Goal: Task Accomplishment & Management: Manage account settings

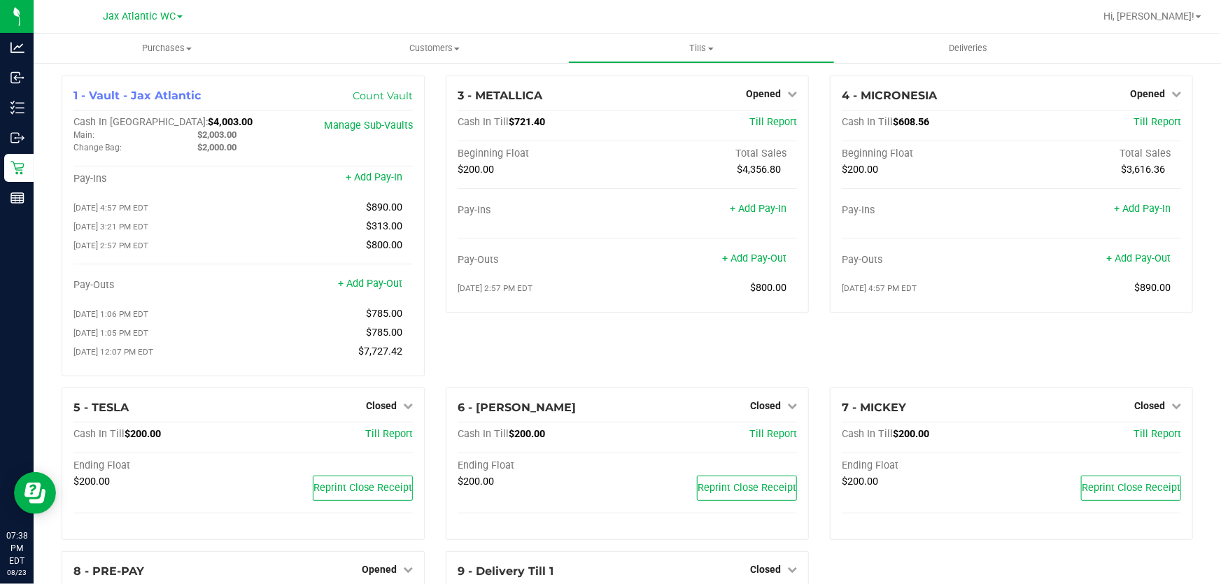
scroll to position [10, 0]
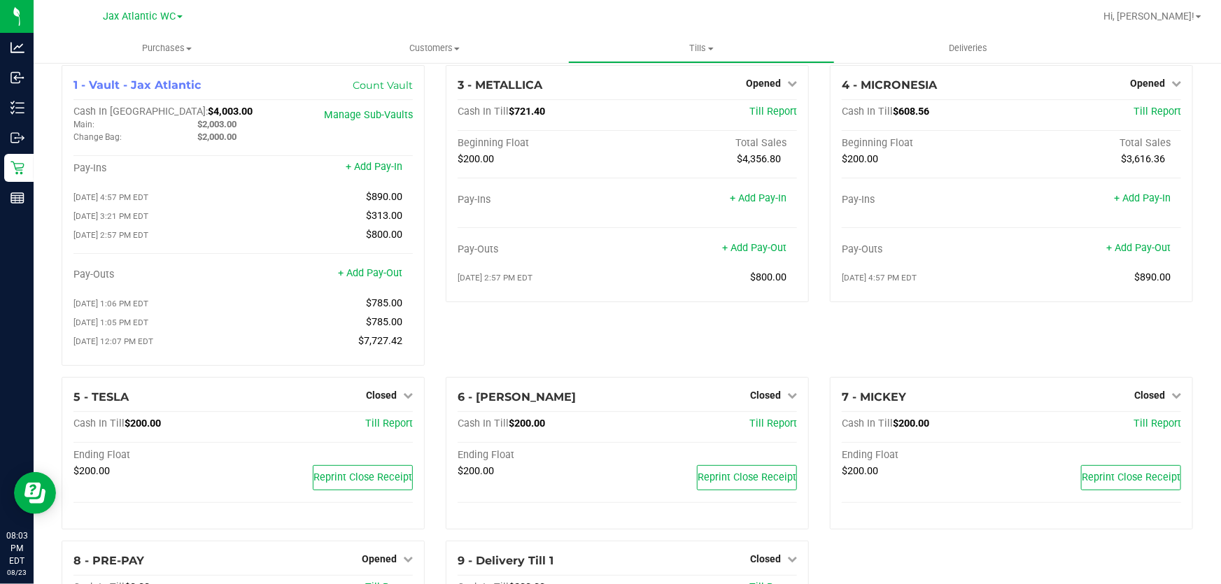
click at [699, 355] on div "3 - METALLICA Opened Close Till Cash In Till $721.40 Till Report Beginning Floa…" at bounding box center [627, 221] width 384 height 312
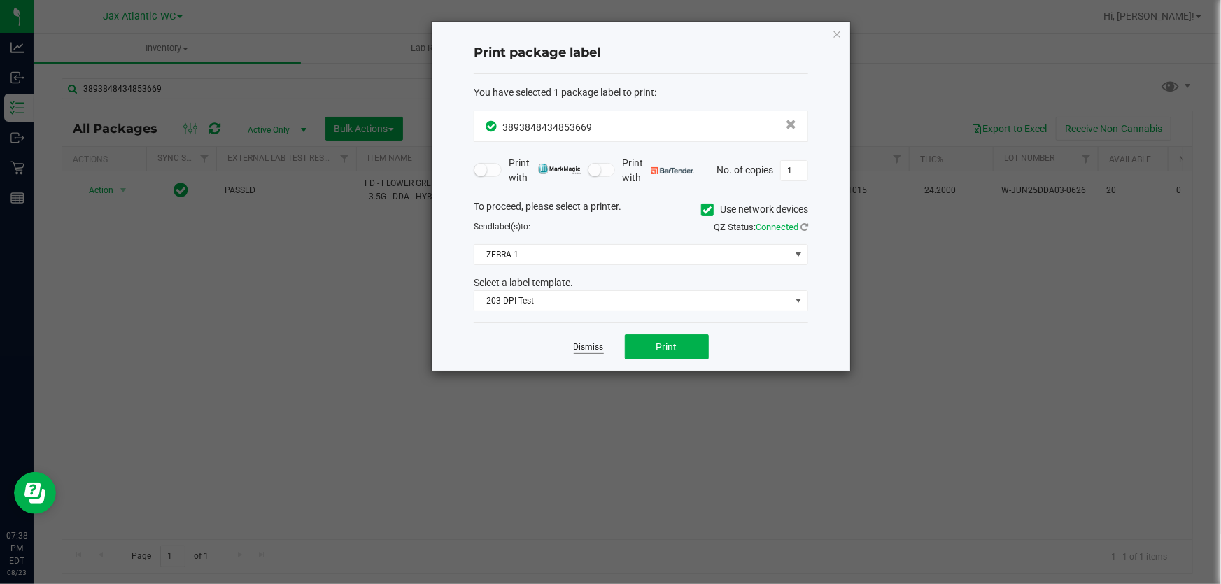
click at [590, 342] on link "Dismiss" at bounding box center [589, 347] width 30 height 12
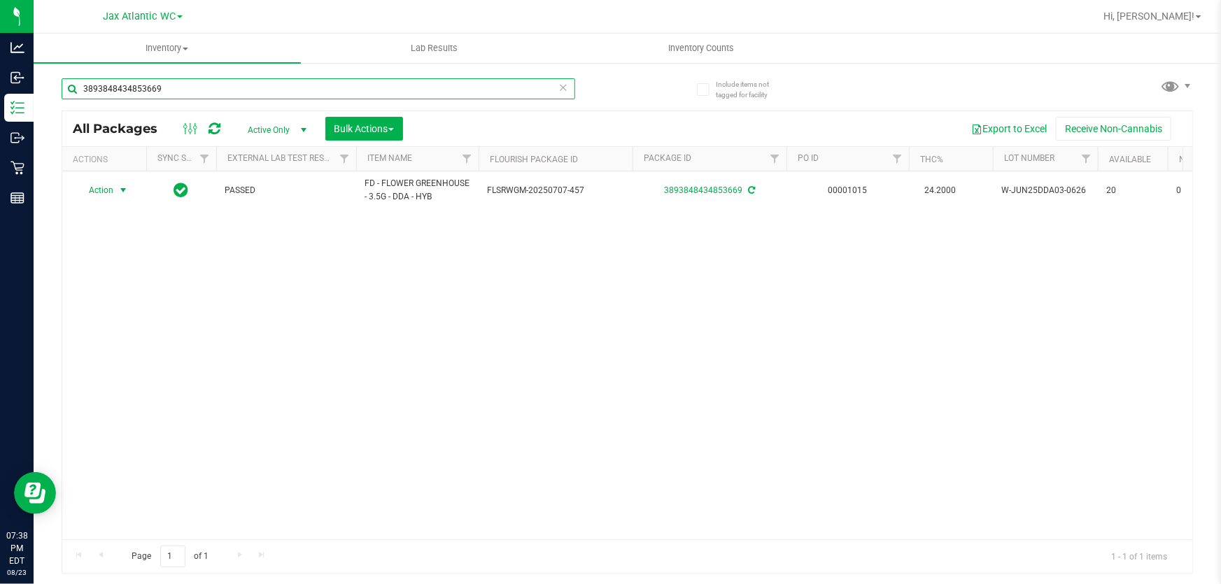
click at [227, 90] on input "3893848434853669" at bounding box center [319, 88] width 514 height 21
click at [226, 90] on input "3893848434853669" at bounding box center [319, 88] width 514 height 21
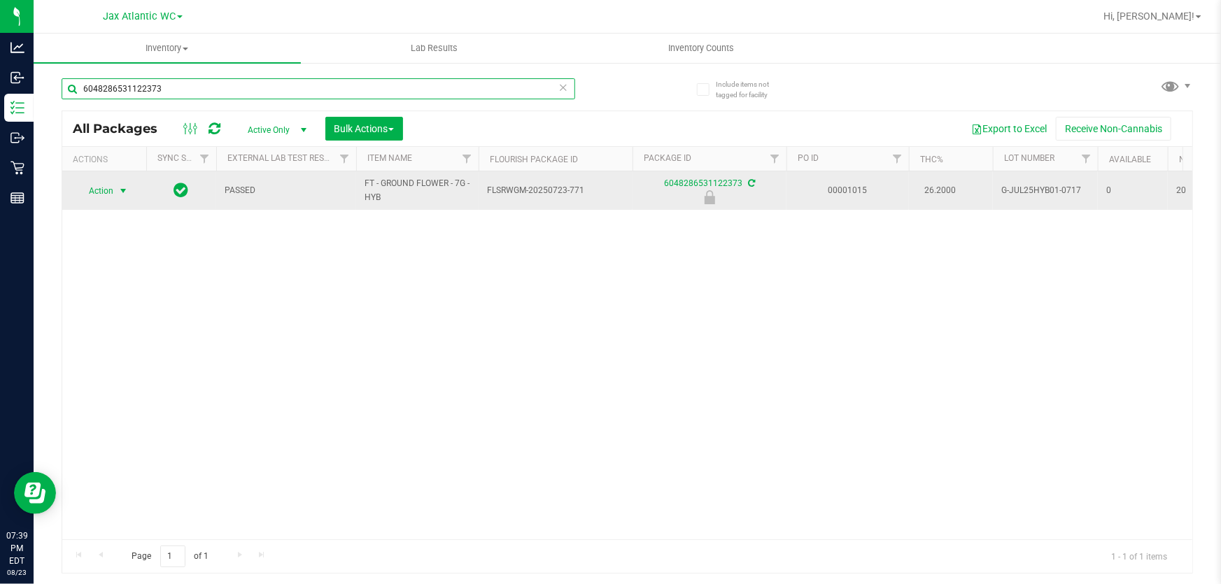
type input "6048286531122373"
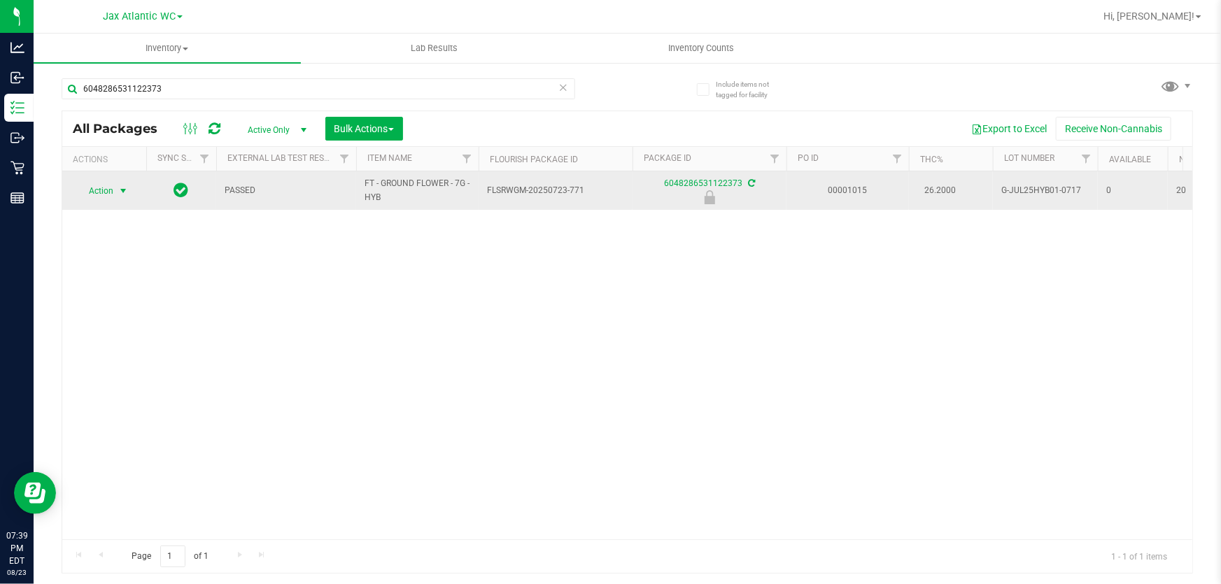
click at [108, 197] on span "Action" at bounding box center [95, 191] width 38 height 20
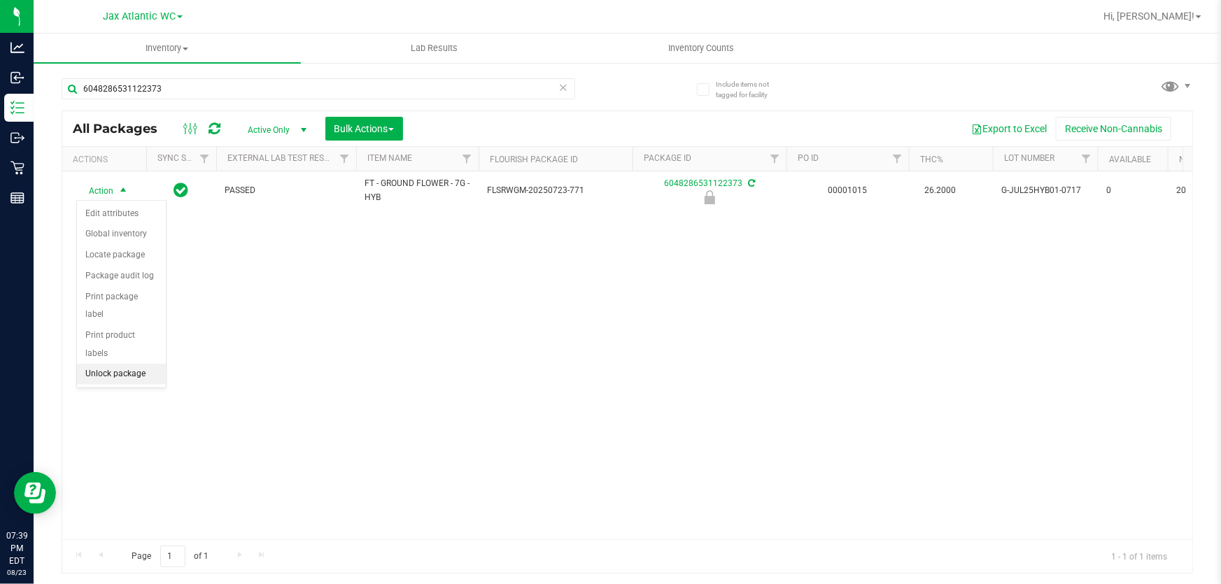
click at [147, 364] on li "Unlock package" at bounding box center [121, 374] width 89 height 21
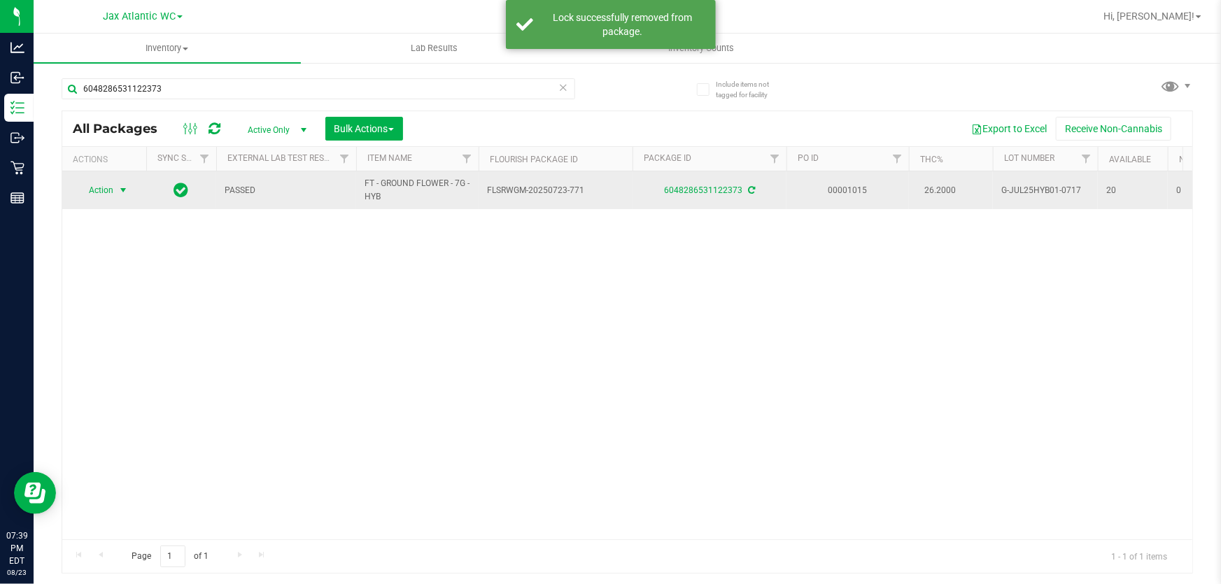
click at [106, 188] on span "Action" at bounding box center [95, 191] width 38 height 20
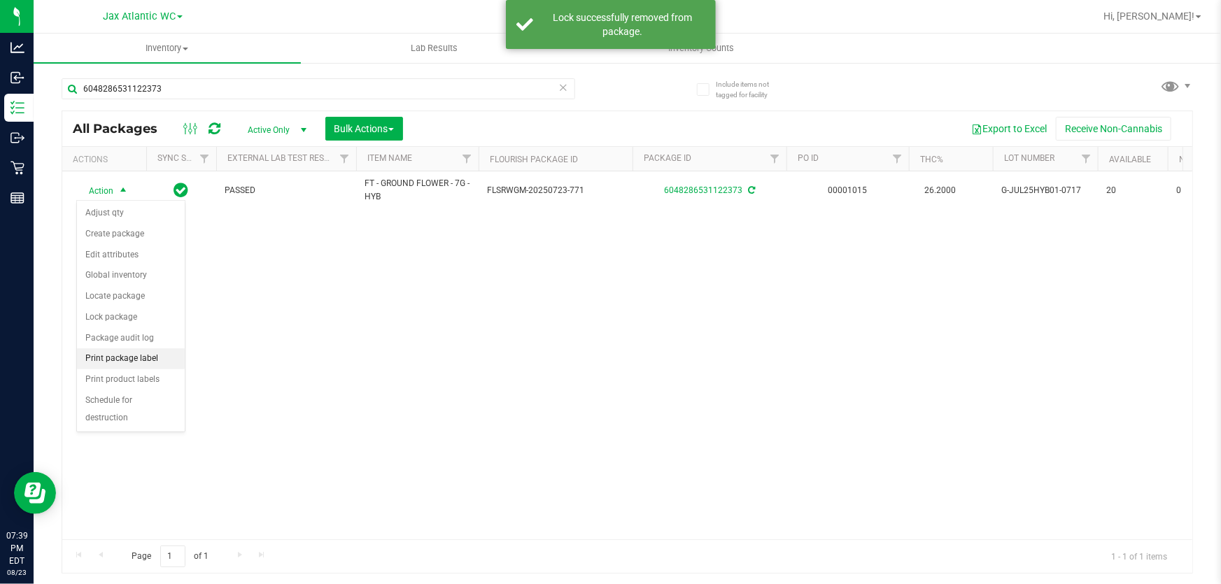
click at [160, 352] on li "Print package label" at bounding box center [131, 358] width 108 height 21
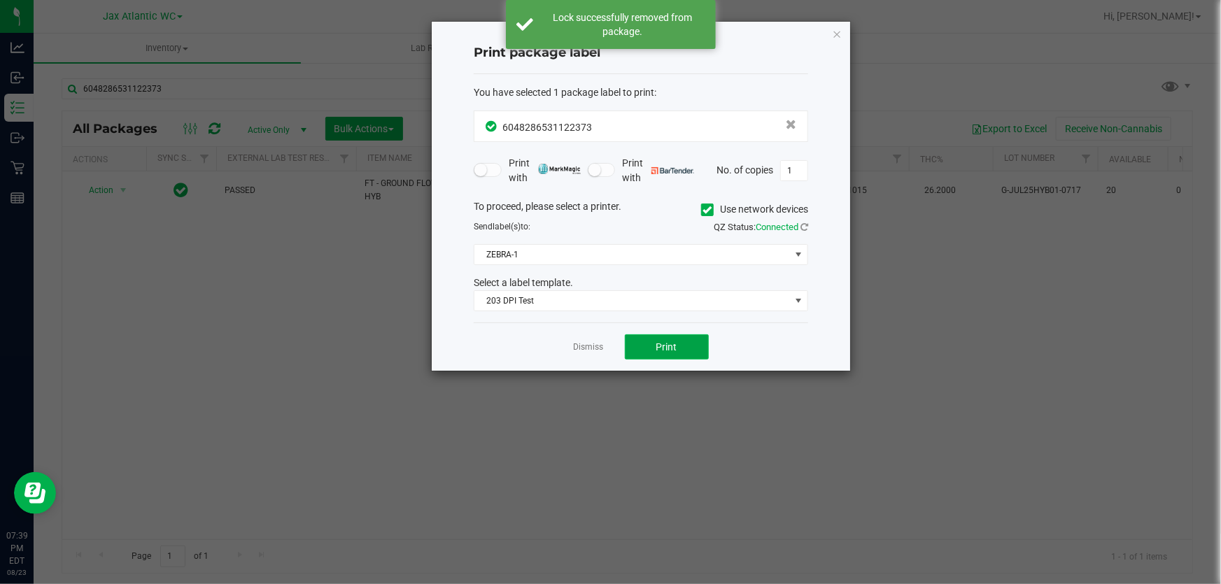
click at [653, 339] on button "Print" at bounding box center [667, 346] width 84 height 25
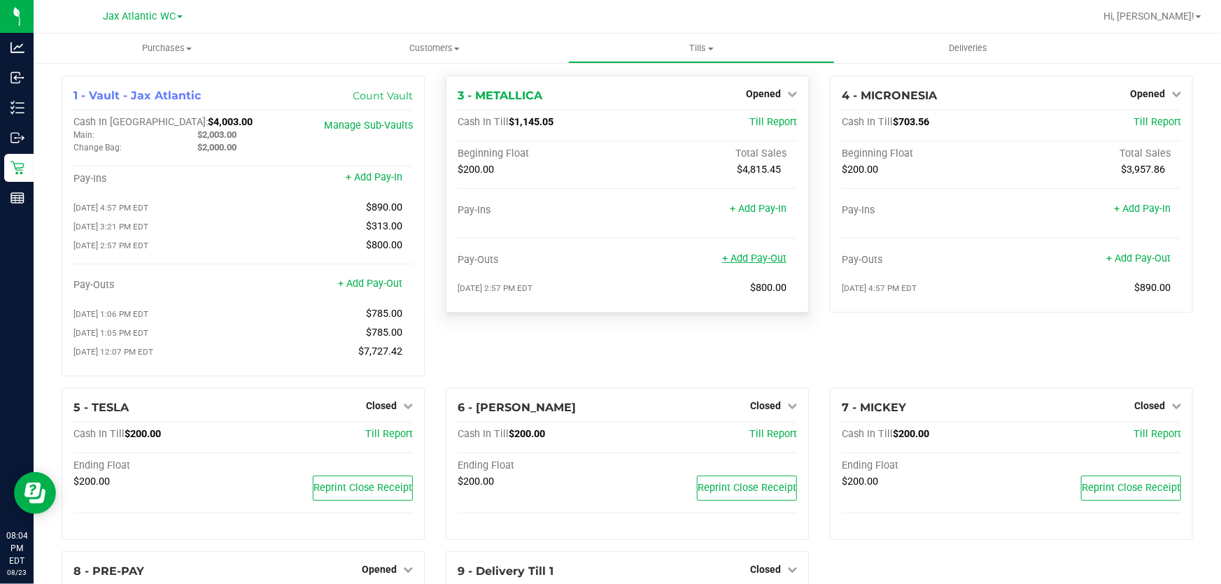
click at [740, 255] on link "+ Add Pay-Out" at bounding box center [754, 259] width 64 height 12
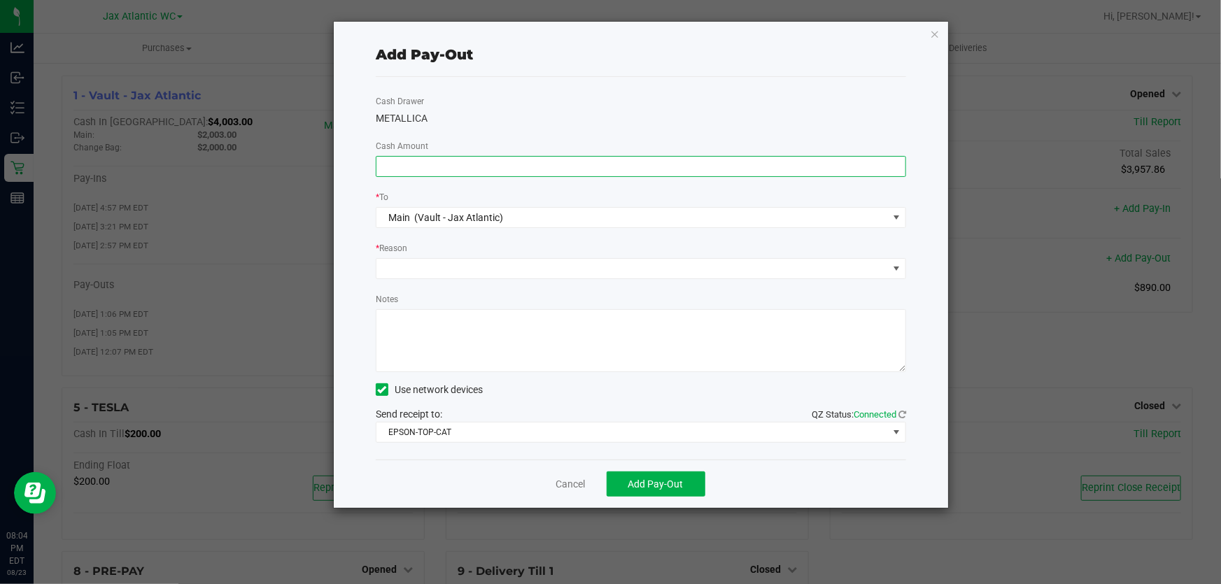
click at [476, 167] on input at bounding box center [640, 167] width 529 height 20
type input "$780.00"
click at [539, 110] on div "Cash Drawer METALLICA Cash Amount $780.00 * To Main (Vault - Jax Atlantic) * Re…" at bounding box center [641, 268] width 530 height 383
click at [462, 266] on span at bounding box center [632, 269] width 512 height 20
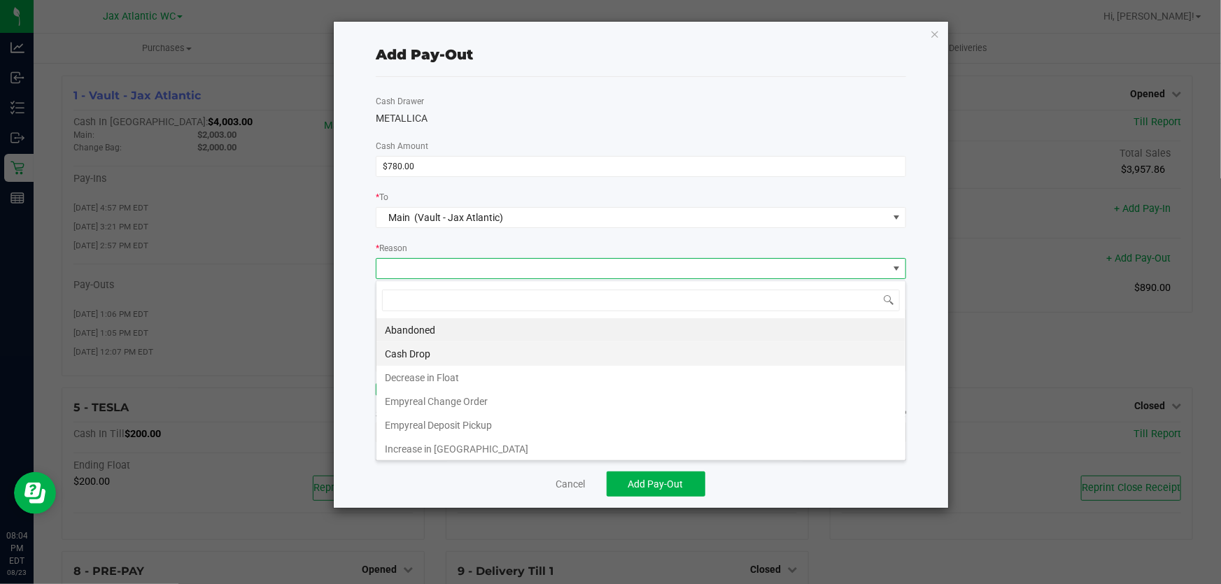
scroll to position [21, 531]
click at [446, 354] on li "Cash Drop" at bounding box center [640, 354] width 529 height 24
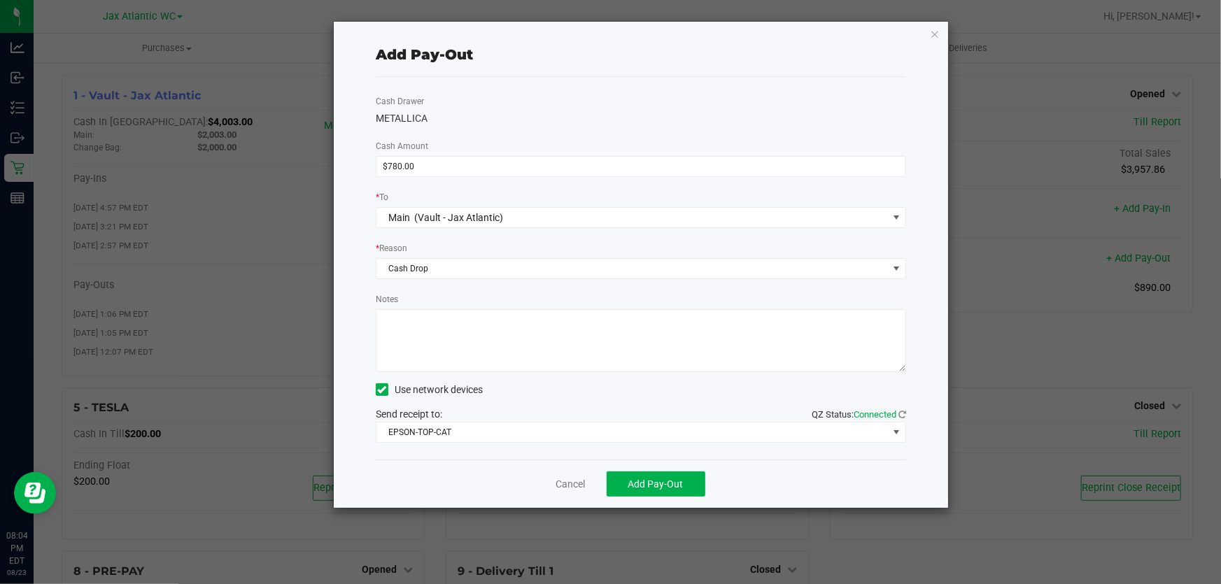
click at [485, 334] on textarea "Notes" at bounding box center [641, 340] width 530 height 63
type textarea "CASH DROP-AP"
click at [642, 490] on span "Add Pay-Out" at bounding box center [655, 484] width 55 height 11
click at [562, 486] on link "Dismiss" at bounding box center [566, 484] width 34 height 15
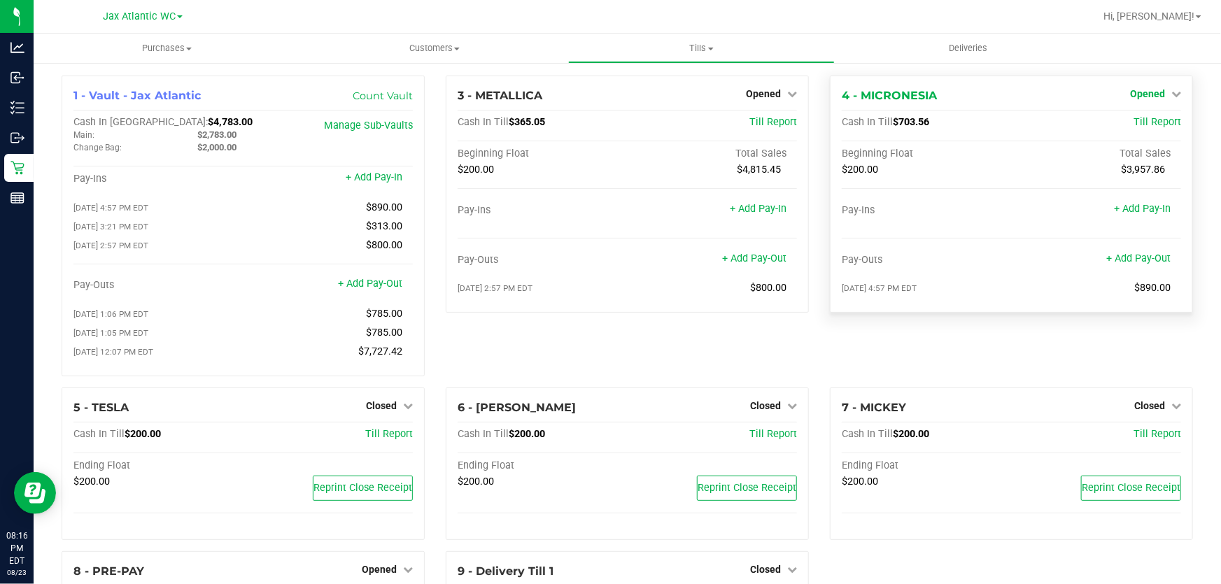
click at [1147, 91] on span "Opened" at bounding box center [1147, 93] width 35 height 11
click at [1144, 120] on link "Close Till" at bounding box center [1149, 123] width 38 height 11
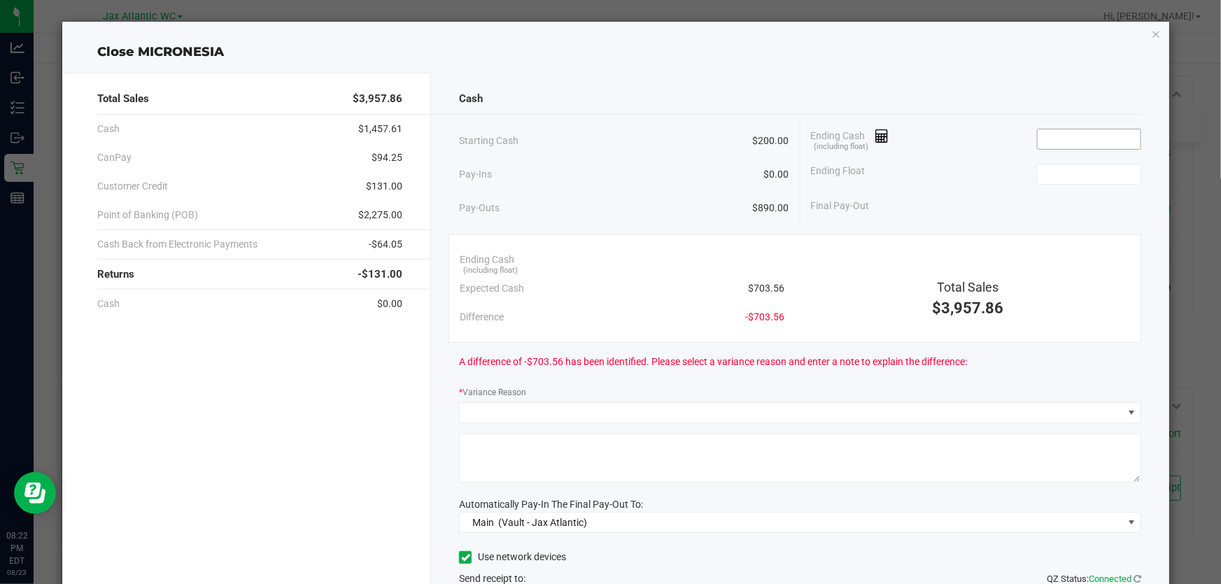
click at [1075, 134] on input at bounding box center [1089, 139] width 103 height 20
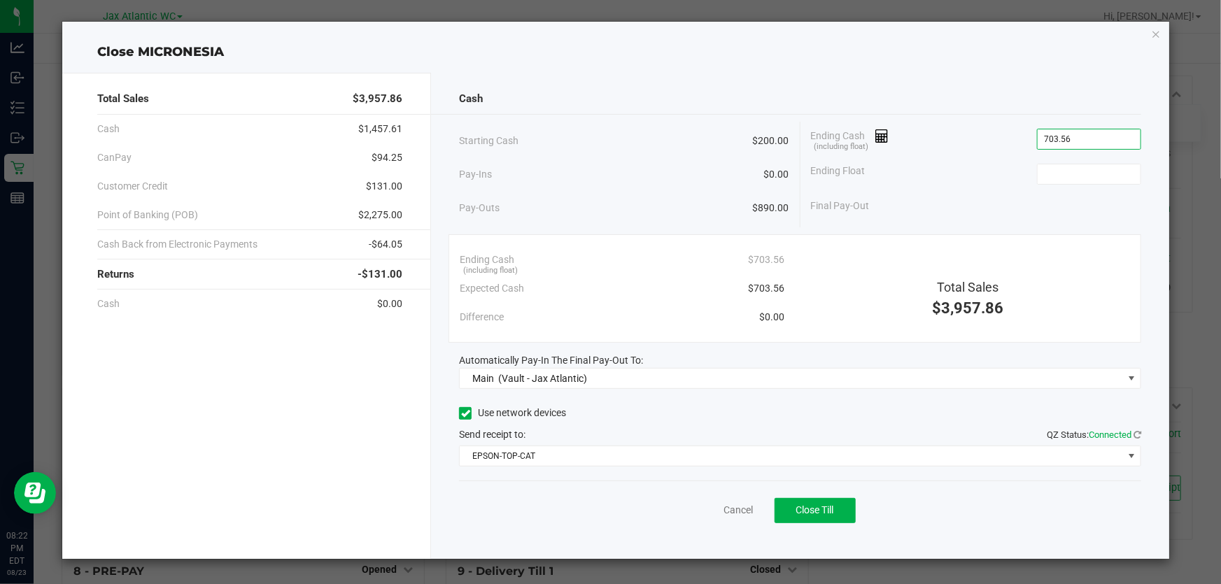
type input "$703.56"
type input "$200.00"
click at [956, 125] on div "Ending Cash (including float) $703.56" at bounding box center [976, 139] width 330 height 35
click at [815, 511] on span "Close Till" at bounding box center [815, 510] width 38 height 11
click at [1160, 32] on icon "button" at bounding box center [1156, 33] width 10 height 17
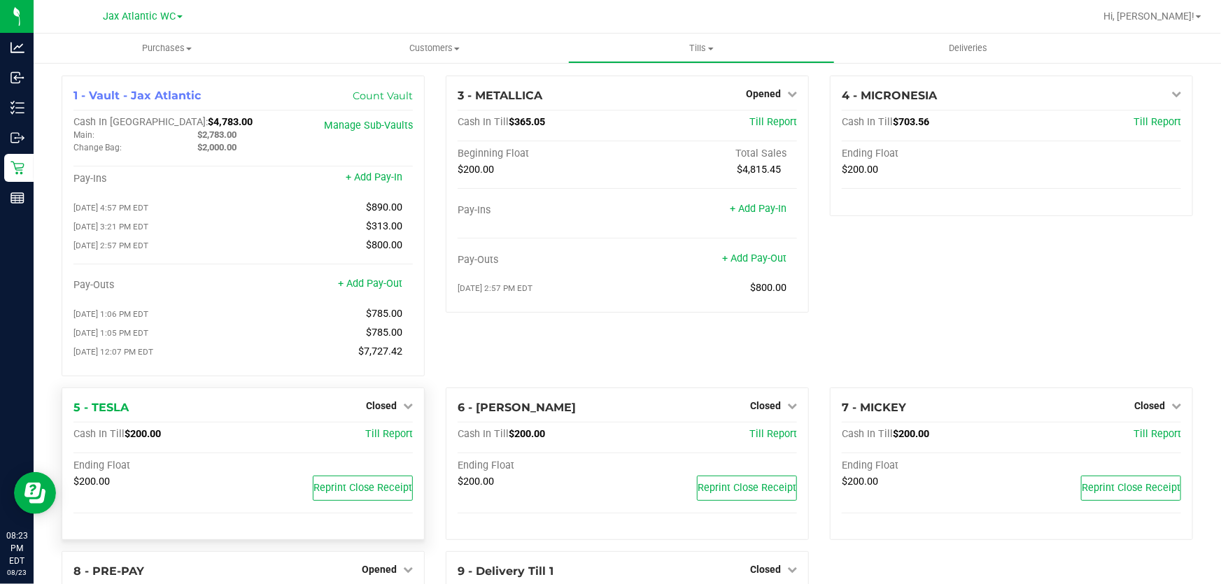
scroll to position [214, 0]
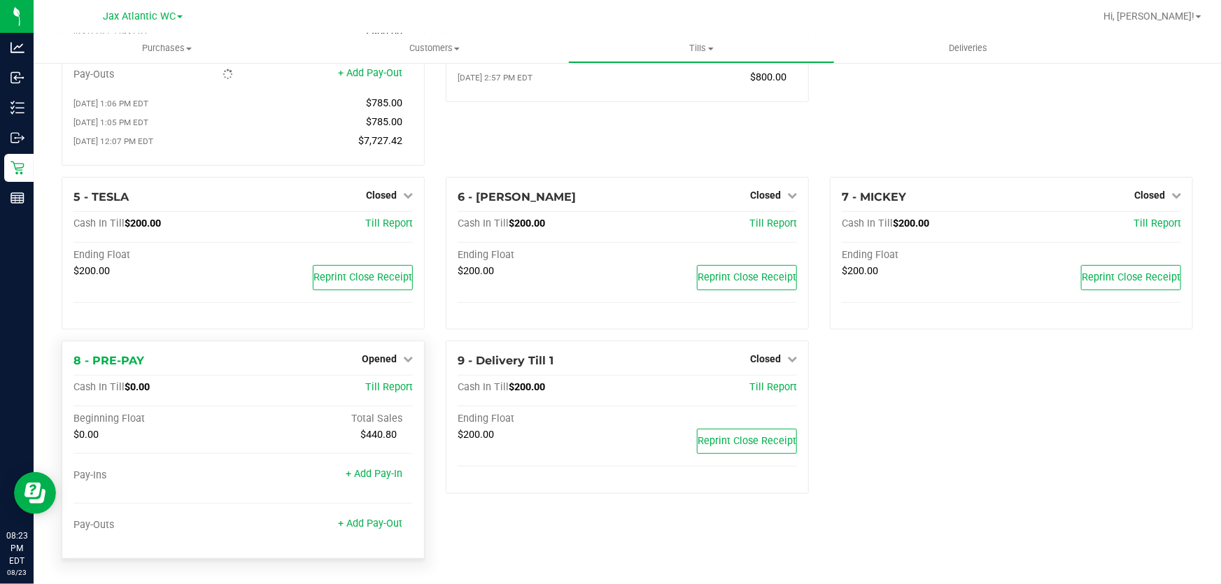
click at [379, 365] on div "Opened" at bounding box center [387, 359] width 51 height 17
click at [379, 356] on span "Opened" at bounding box center [379, 358] width 35 height 11
click at [383, 387] on link "Close Till" at bounding box center [381, 388] width 38 height 11
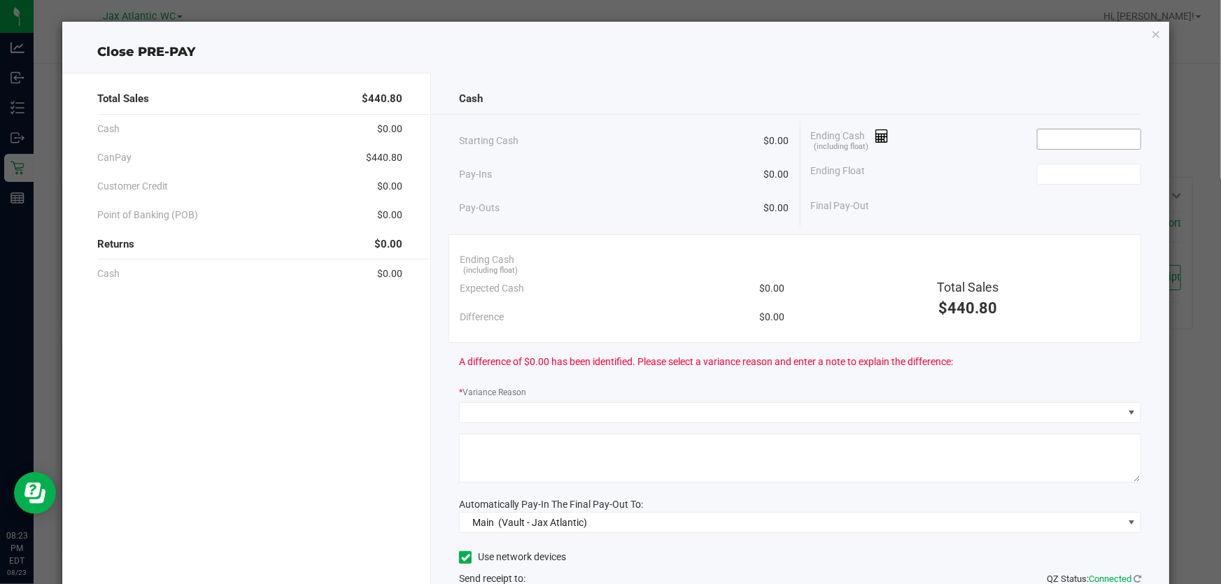
click at [1096, 132] on input at bounding box center [1089, 139] width 103 height 20
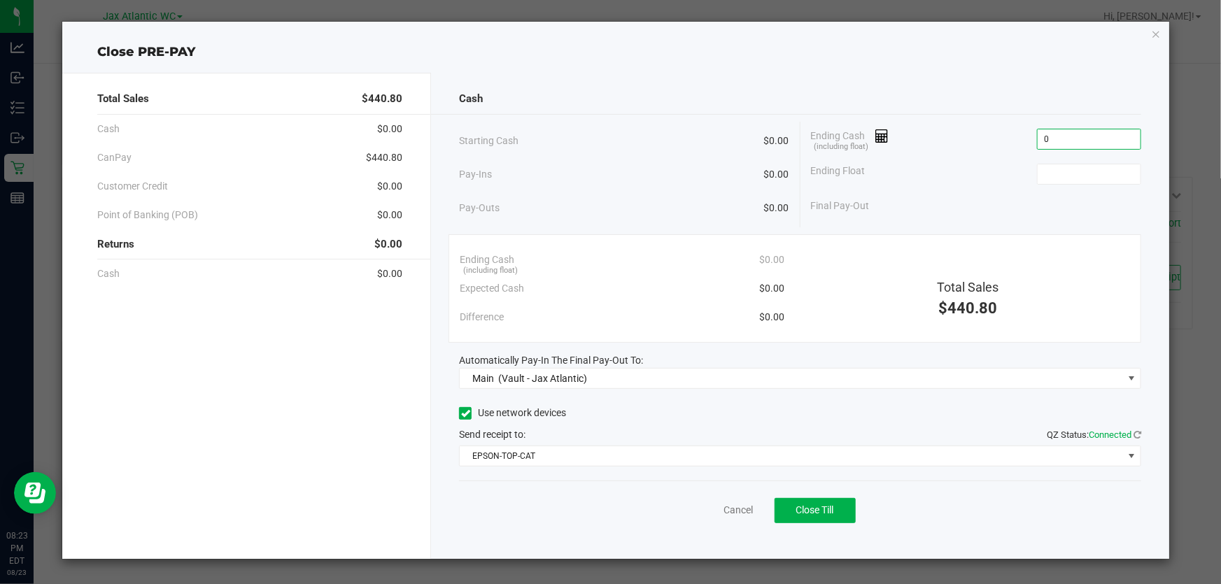
type input "$0.00"
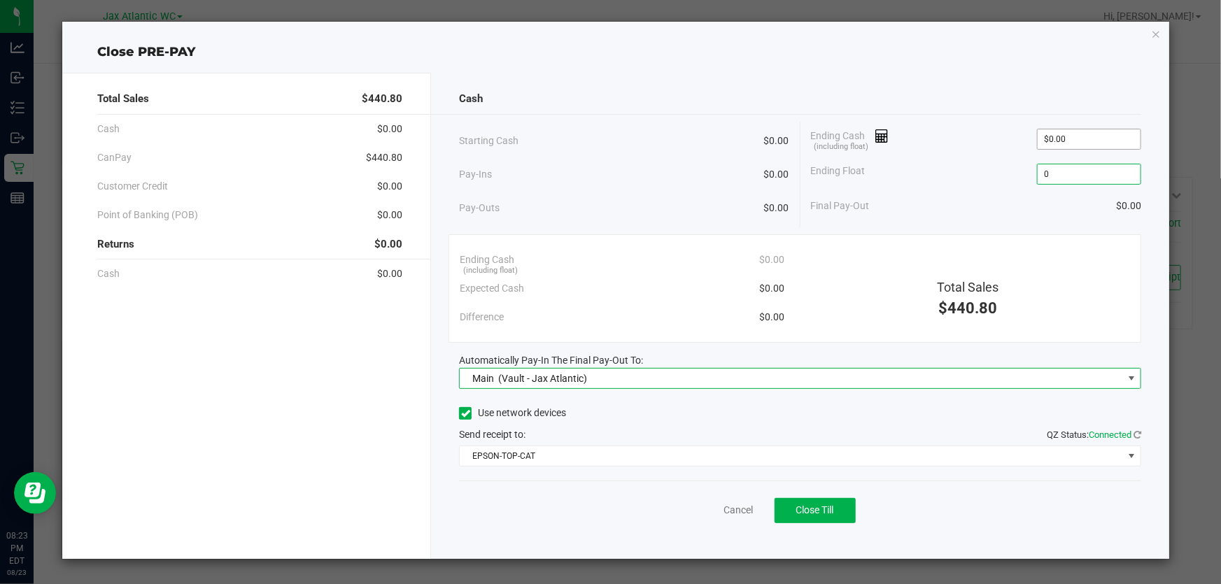
type input "$0.00"
click at [823, 506] on span "Close Till" at bounding box center [815, 510] width 38 height 11
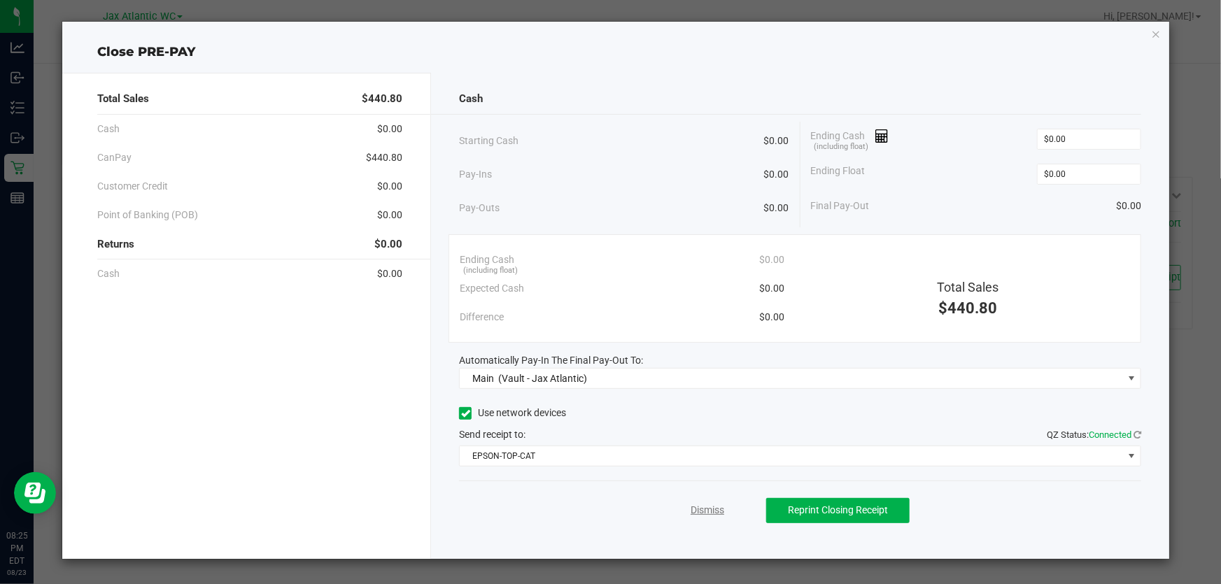
click at [700, 511] on link "Dismiss" at bounding box center [708, 510] width 34 height 15
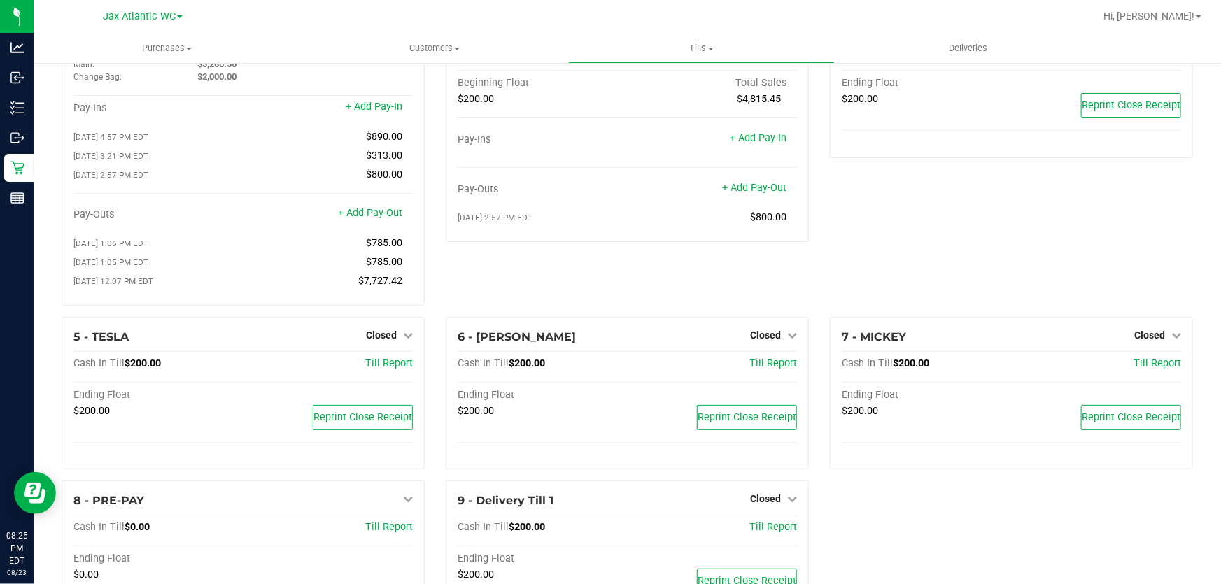
scroll to position [0, 0]
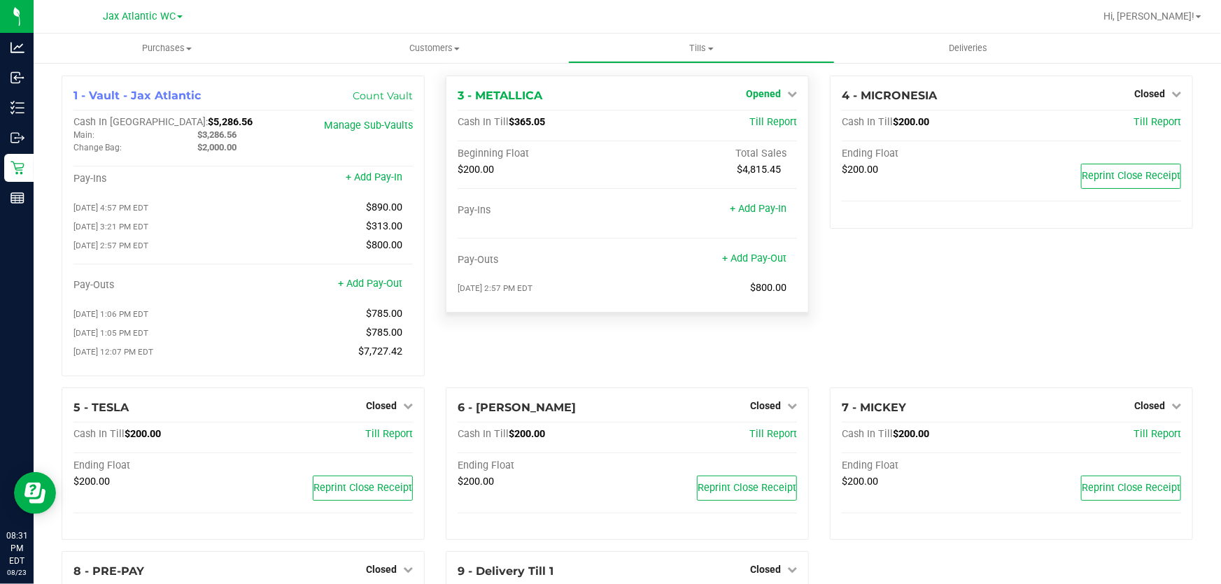
click at [766, 91] on span "Opened" at bounding box center [763, 93] width 35 height 11
click at [762, 126] on link "Close Till" at bounding box center [765, 123] width 38 height 11
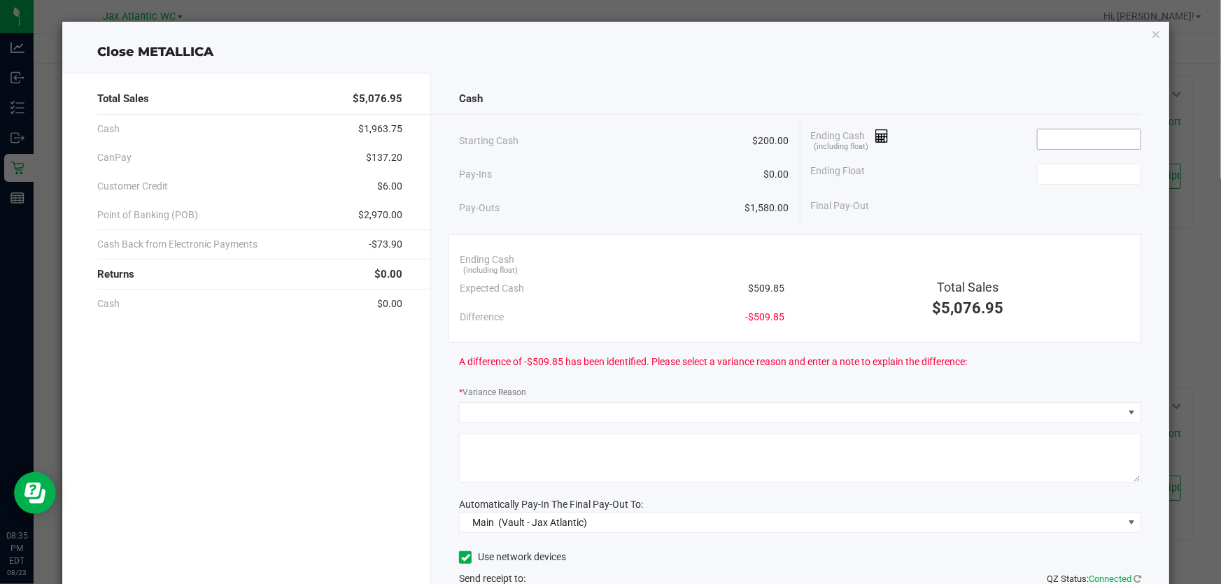
click at [1072, 140] on input at bounding box center [1089, 139] width 103 height 20
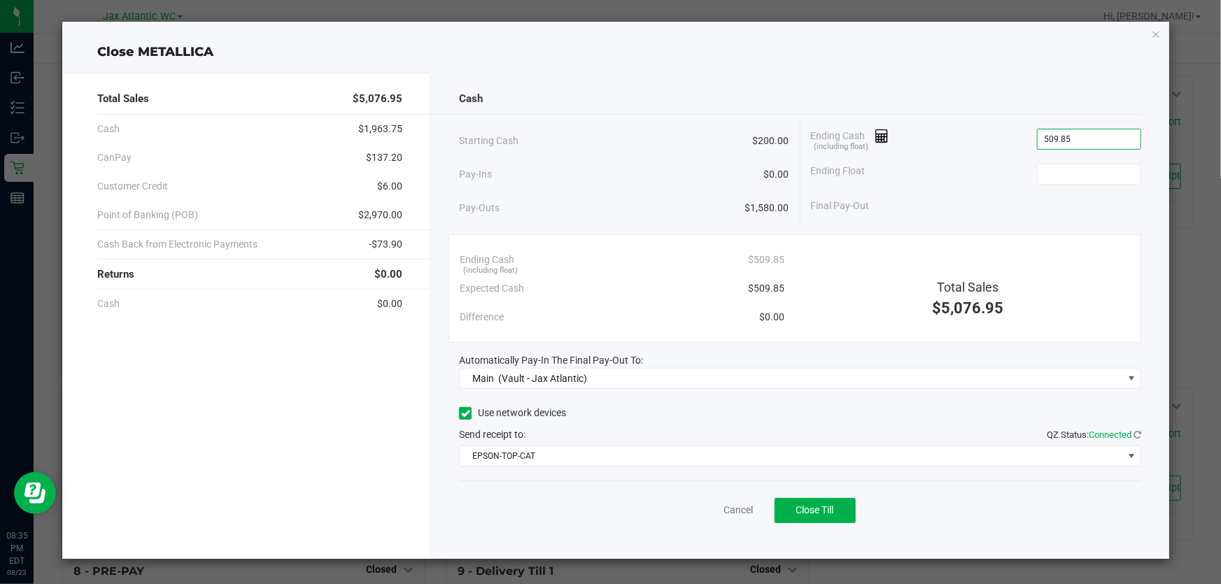
type input "$509.85"
type input "$200.00"
click at [894, 91] on div "Cash" at bounding box center [800, 99] width 682 height 30
click at [831, 514] on span "Close Till" at bounding box center [815, 510] width 38 height 11
click at [698, 512] on link "Dismiss" at bounding box center [708, 510] width 34 height 15
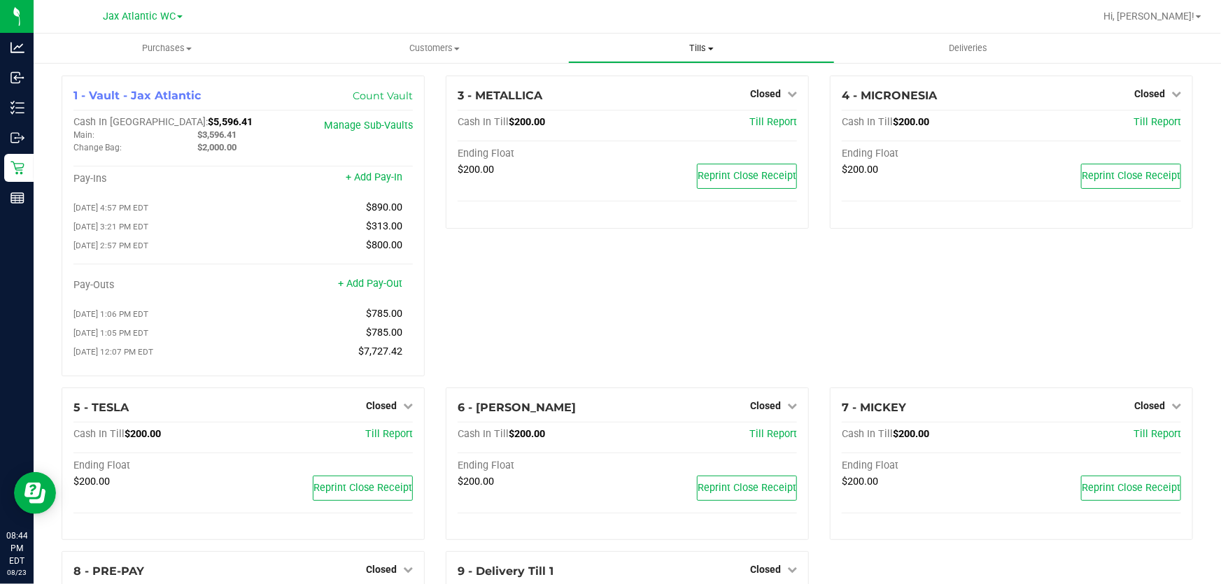
click at [696, 44] on span "Tills" at bounding box center [702, 48] width 266 height 13
click at [683, 104] on span "Reconcile e-payments" at bounding box center [637, 101] width 139 height 12
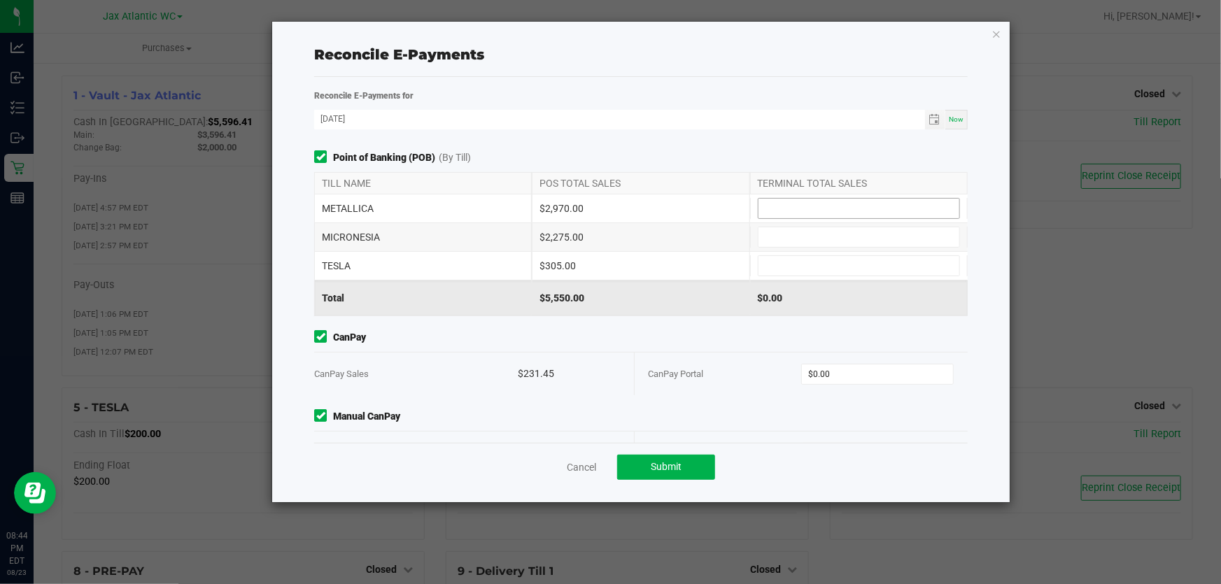
click at [854, 203] on input at bounding box center [859, 209] width 201 height 20
type input "$2,970.00"
click at [770, 155] on span "Point of Banking (POB) (By Till)" at bounding box center [641, 157] width 654 height 15
click at [782, 227] on span at bounding box center [859, 237] width 202 height 21
click at [787, 231] on input at bounding box center [859, 237] width 201 height 20
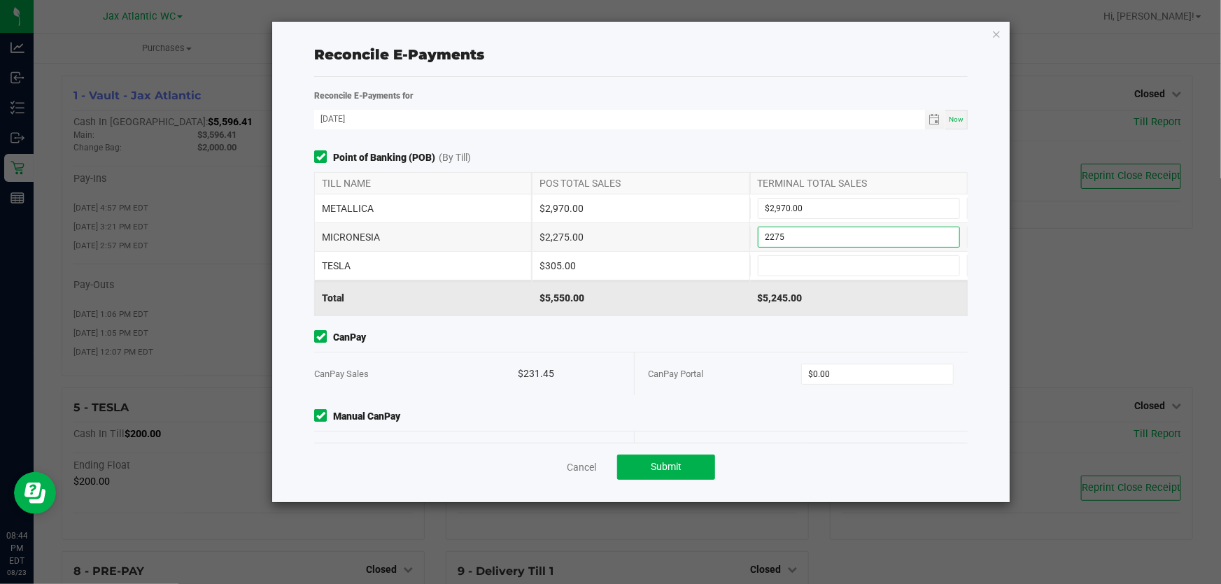
type input "$2,275.00"
drag, startPoint x: 663, startPoint y: 253, endPoint x: 712, endPoint y: 269, distance: 51.6
click at [664, 253] on div "$305.00" at bounding box center [641, 266] width 218 height 28
click at [826, 268] on input at bounding box center [859, 266] width 201 height 20
type input "$305.00"
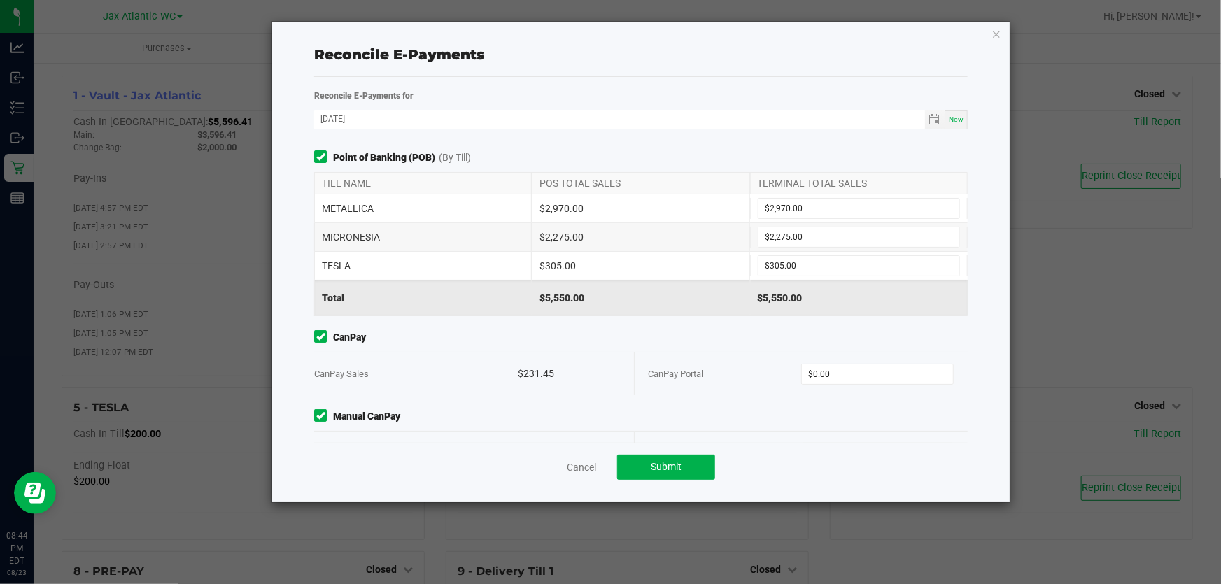
click at [655, 328] on div "Point of Banking (POB) (By Till) TILL NAME POS TOTAL SALES TERMINAL TOTAL SALES…" at bounding box center [641, 296] width 675 height 293
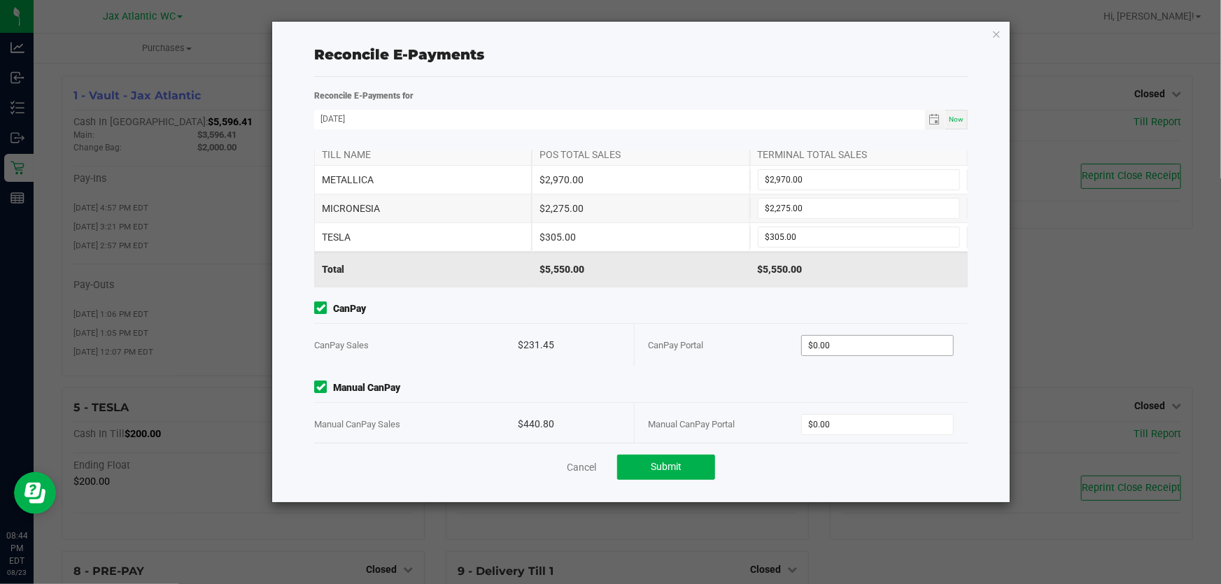
scroll to position [43, 0]
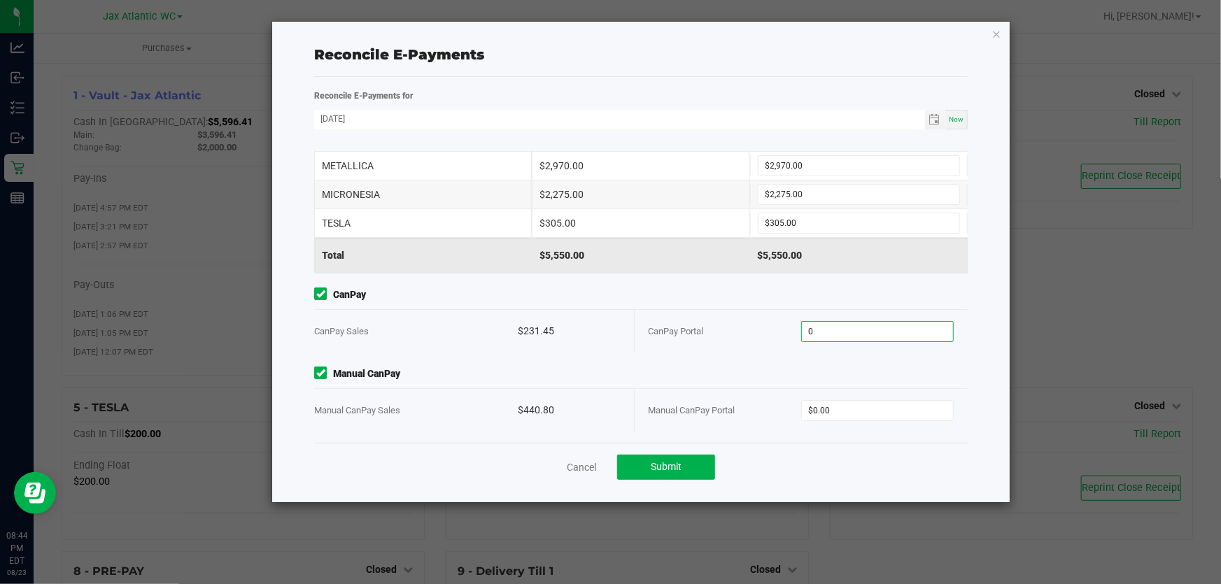
click at [860, 331] on input "0" at bounding box center [877, 332] width 151 height 20
type input "$231.45"
click at [777, 362] on div "Point of Banking (POB) (By Till) TILL NAME POS TOTAL SALES TERMINAL TOTAL SALES…" at bounding box center [641, 296] width 675 height 293
click at [852, 411] on input "0" at bounding box center [877, 411] width 151 height 20
type input "$440.80"
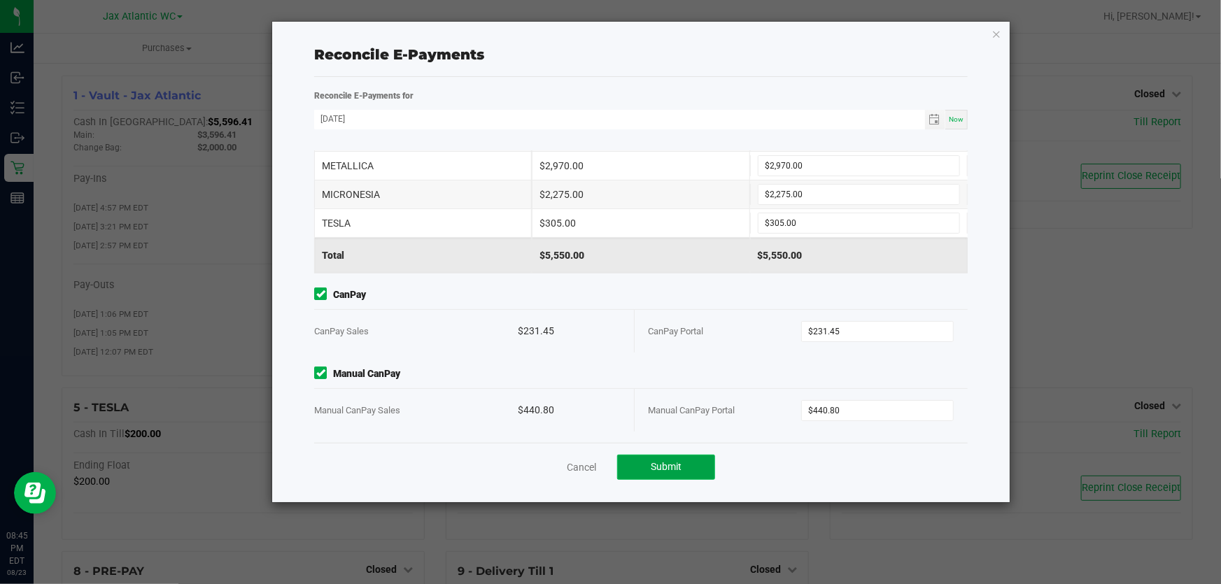
click at [677, 474] on button "Submit" at bounding box center [666, 467] width 98 height 25
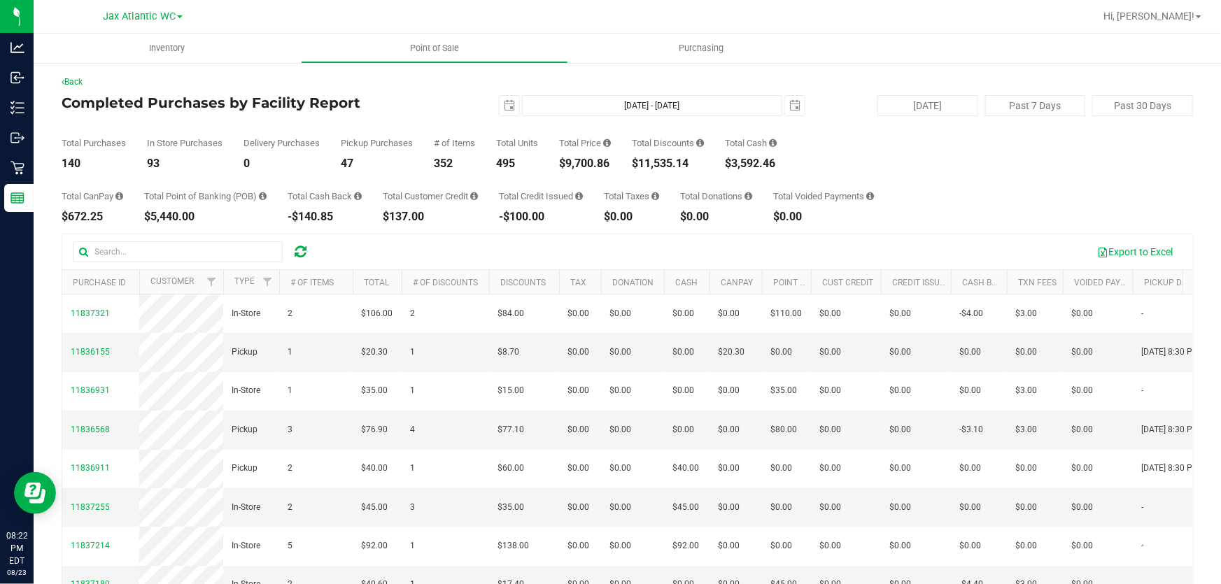
click at [435, 119] on div "Total Purchases 140 In Store Purchases 93 Delivery Purchases 0 Pickup Purchases…" at bounding box center [628, 142] width 1132 height 53
click at [373, 105] on h4 "Completed Purchases by Facility Report" at bounding box center [250, 102] width 377 height 15
click at [467, 108] on div "[DATE] [DATE] - [DATE] [DATE]" at bounding box center [622, 105] width 388 height 21
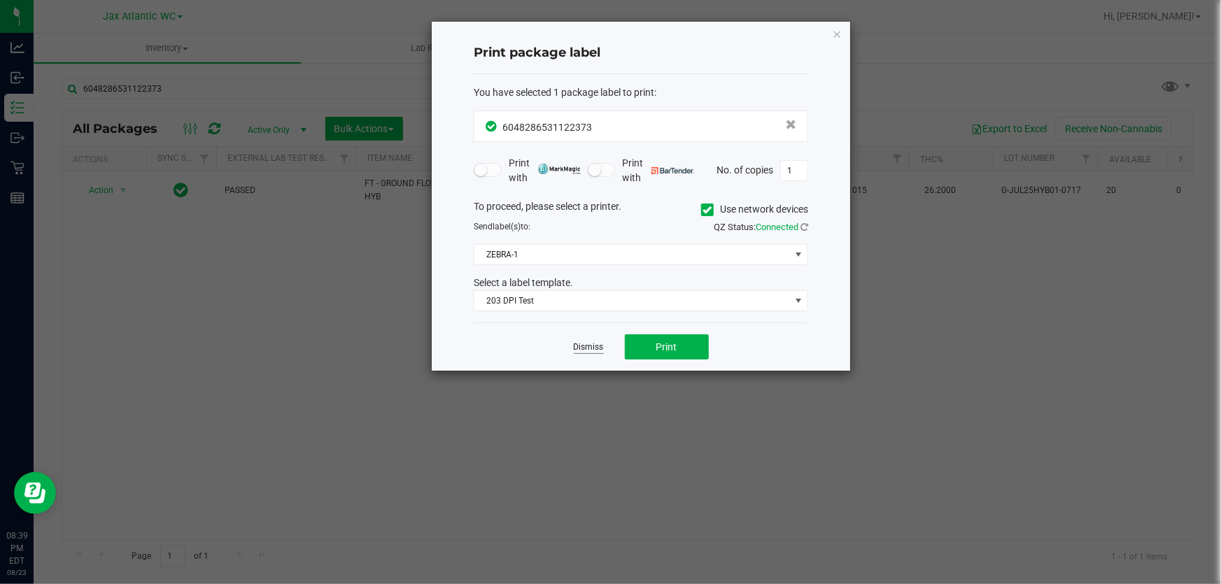
click at [586, 349] on link "Dismiss" at bounding box center [589, 347] width 30 height 12
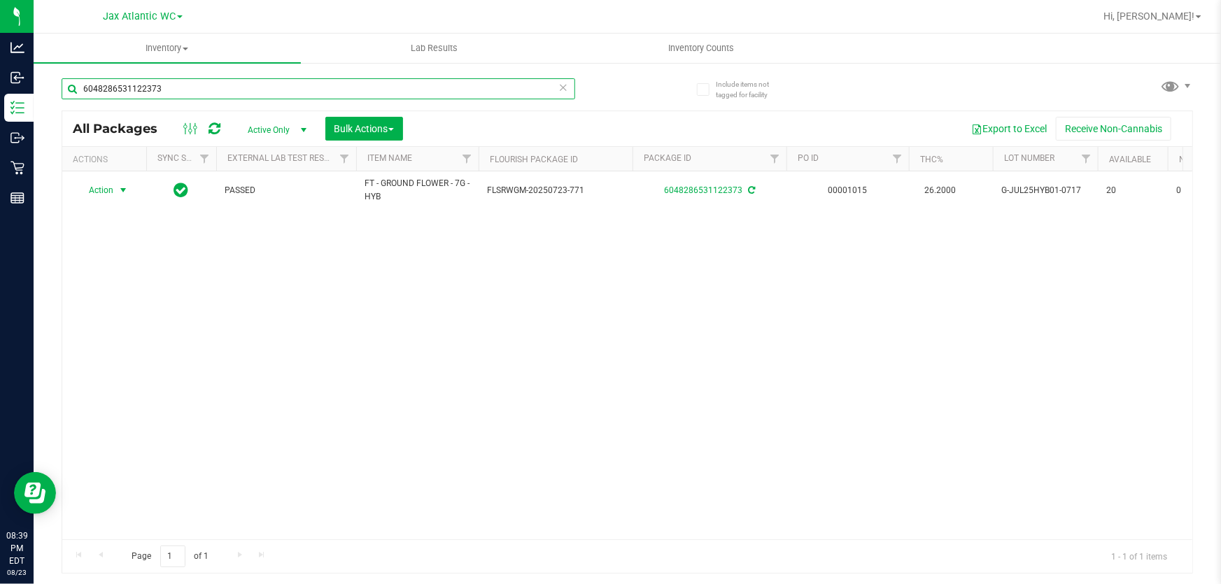
click at [231, 90] on input "6048286531122373" at bounding box center [319, 88] width 514 height 21
click at [231, 89] on input "6048286531122373" at bounding box center [319, 88] width 514 height 21
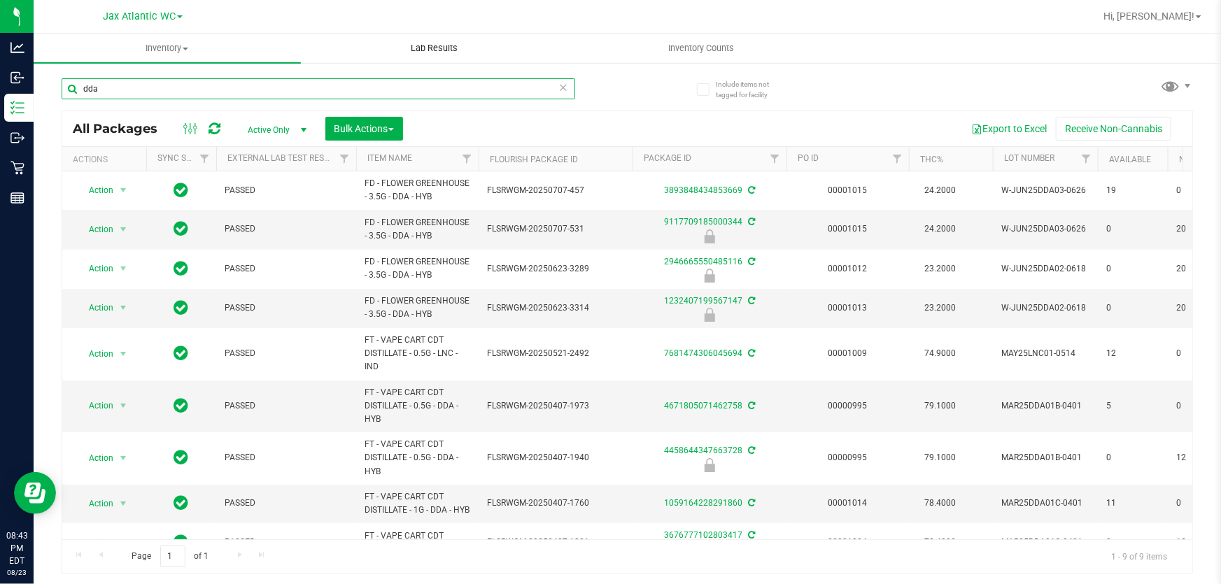
type input "dda"
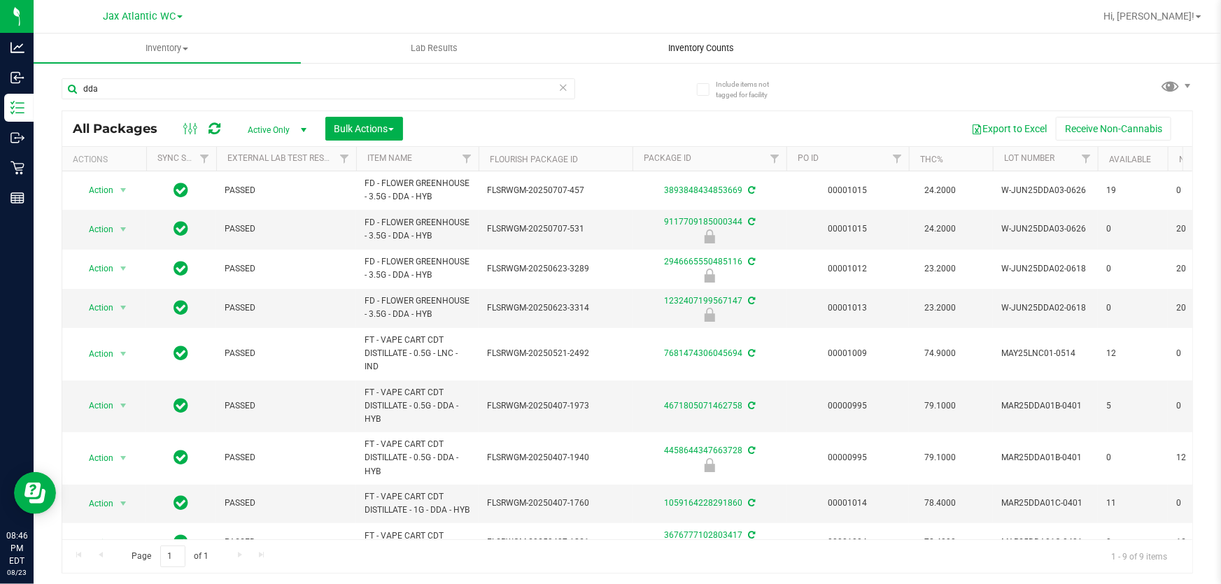
click at [693, 47] on span "Inventory Counts" at bounding box center [702, 48] width 104 height 13
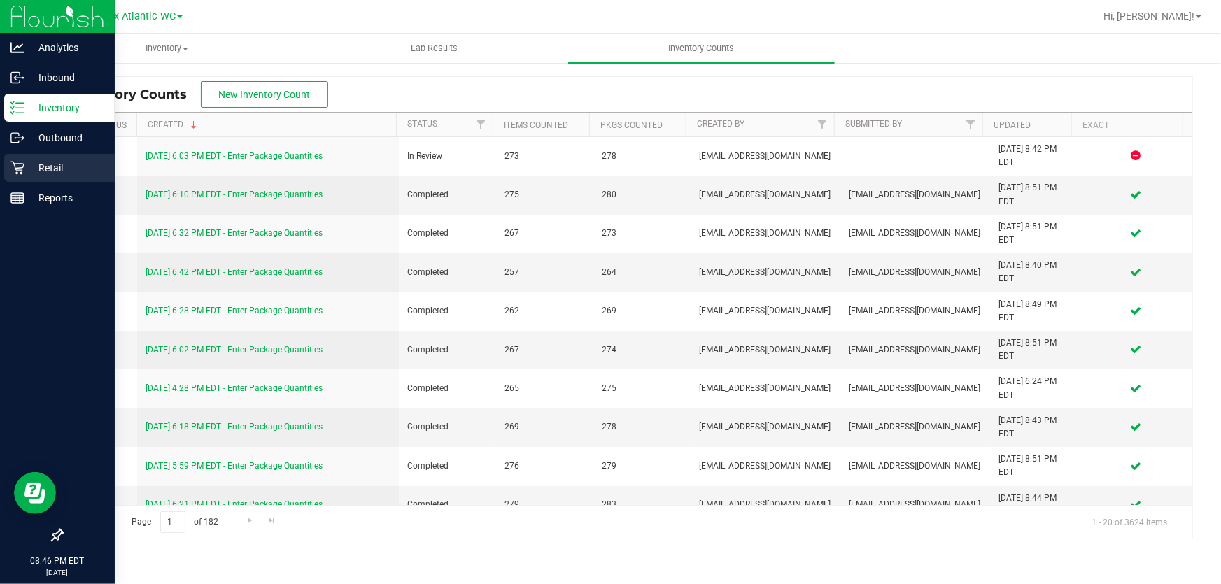
click at [28, 171] on p "Retail" at bounding box center [66, 168] width 84 height 17
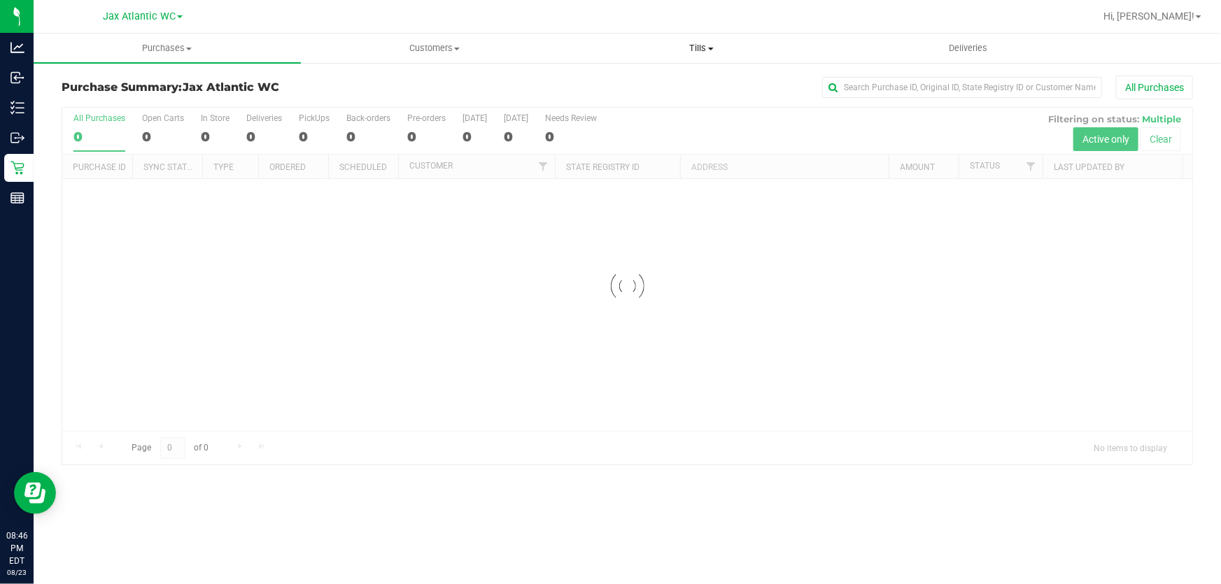
click at [705, 47] on span "Tills" at bounding box center [702, 48] width 266 height 13
click at [688, 83] on li "Manage tills" at bounding box center [701, 84] width 267 height 17
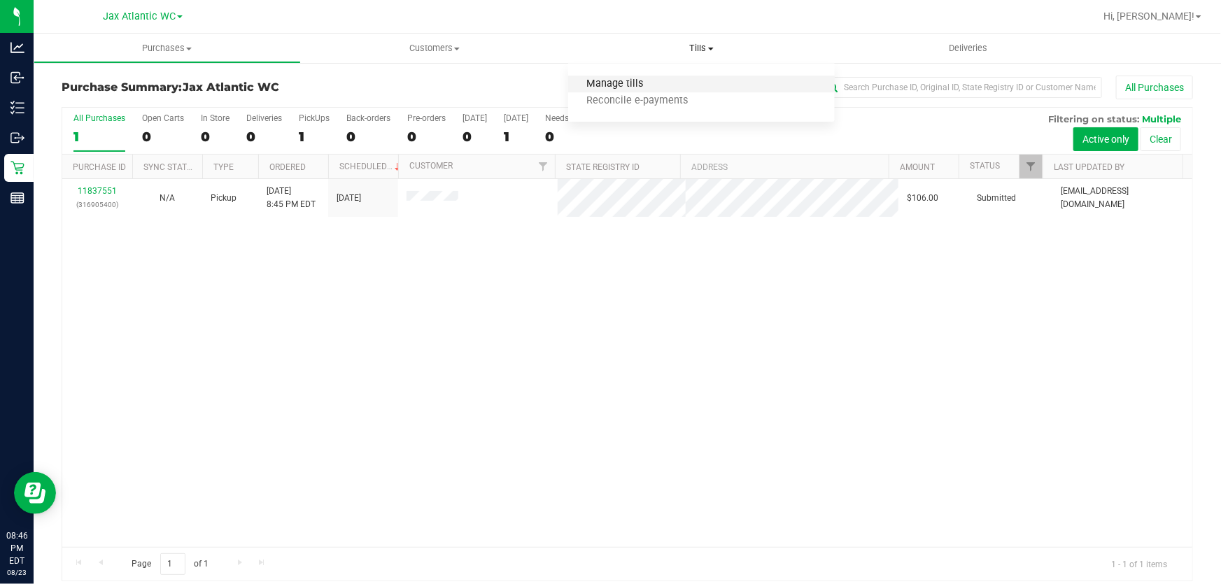
click at [638, 85] on span "Manage tills" at bounding box center [615, 84] width 94 height 12
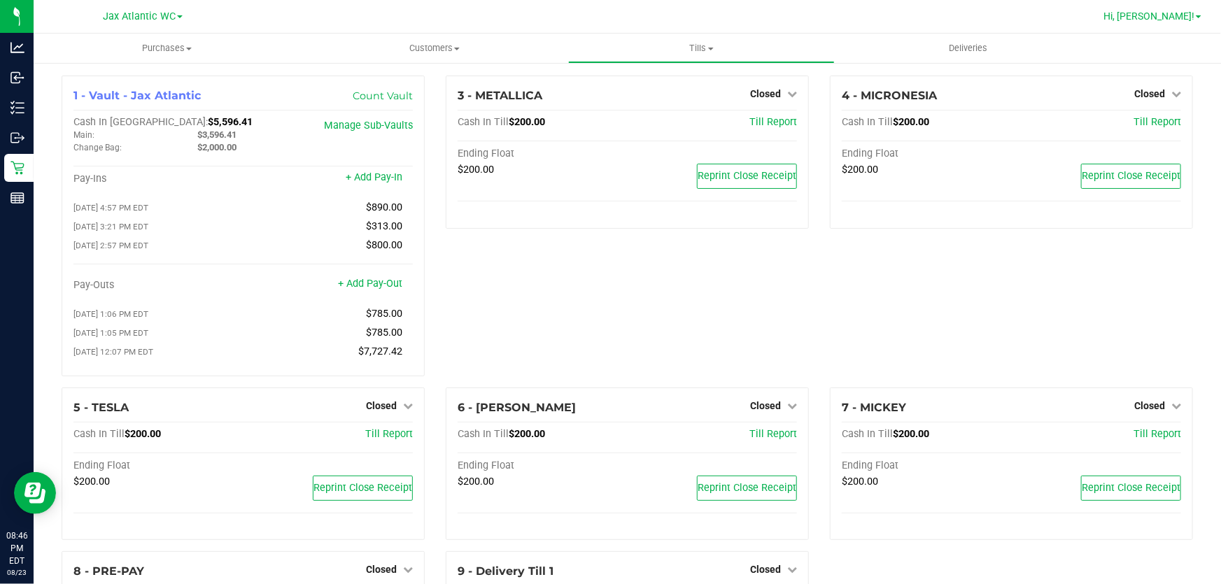
click at [1176, 15] on span "Hi, [PERSON_NAME]!" at bounding box center [1149, 15] width 91 height 11
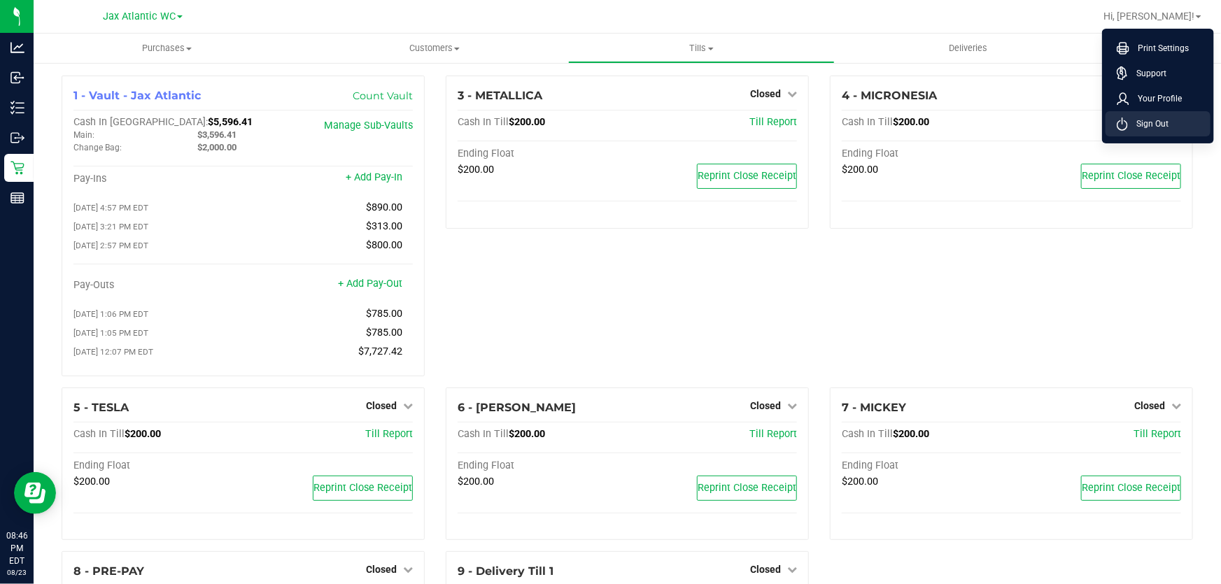
click at [1162, 130] on span "Sign Out" at bounding box center [1148, 124] width 41 height 14
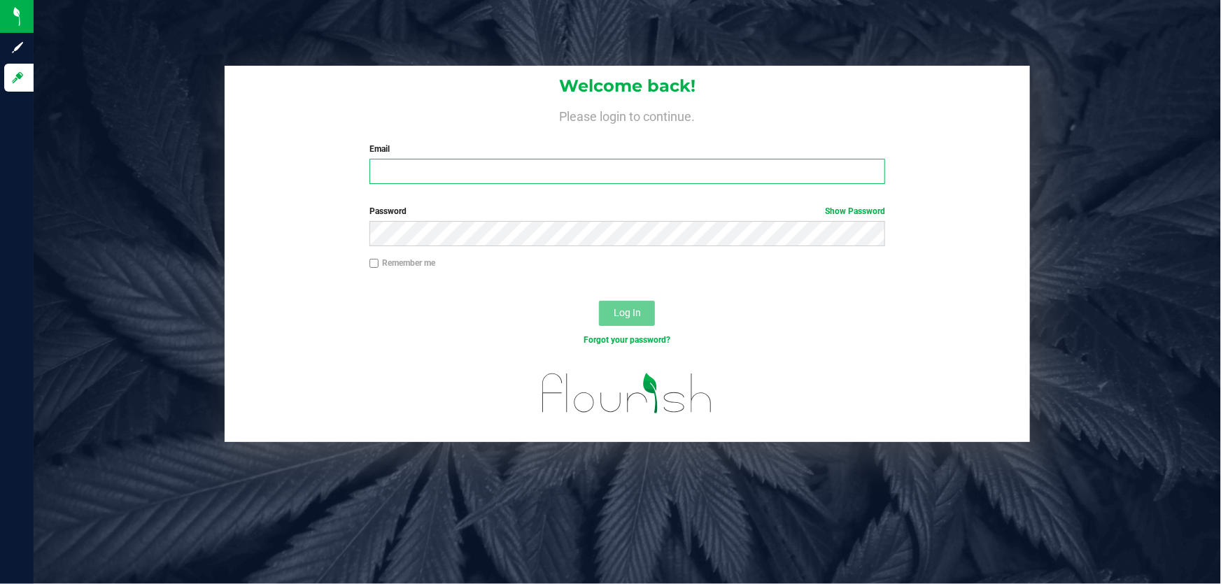
click at [491, 169] on input "Email" at bounding box center [627, 171] width 516 height 25
type input "[EMAIL_ADDRESS][DOMAIN_NAME]"
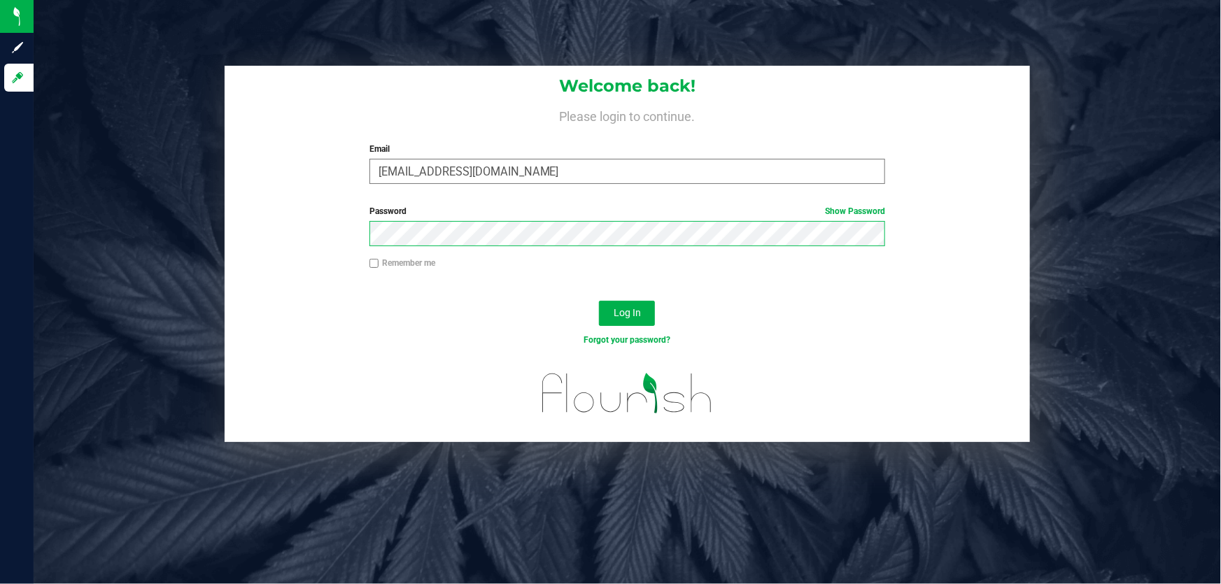
click at [599, 301] on button "Log In" at bounding box center [627, 313] width 56 height 25
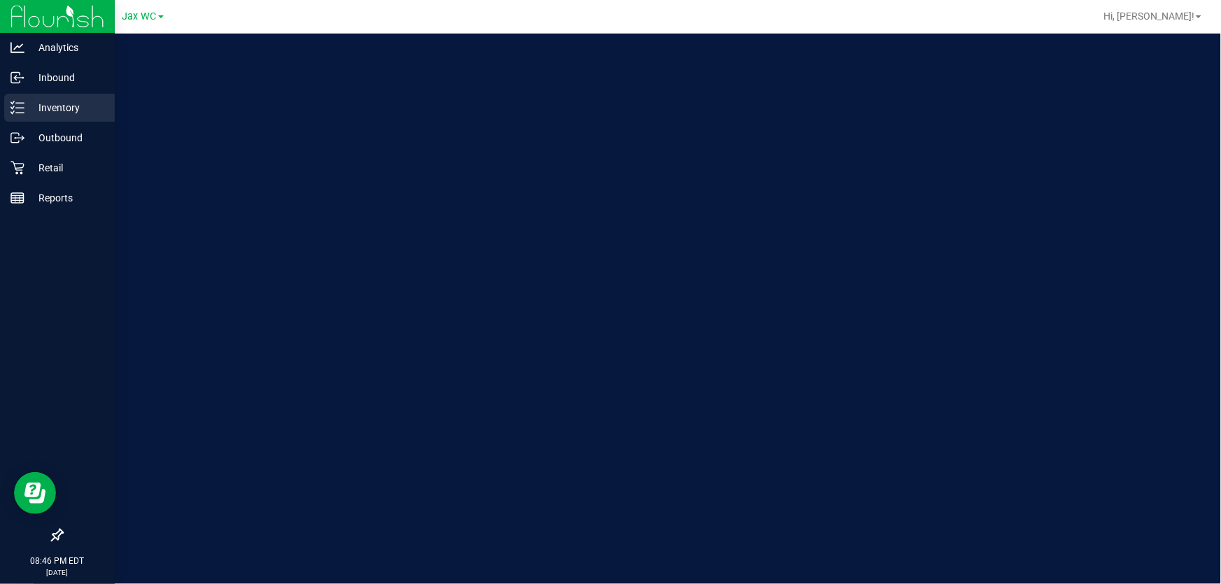
click at [54, 109] on p "Inventory" at bounding box center [66, 107] width 84 height 17
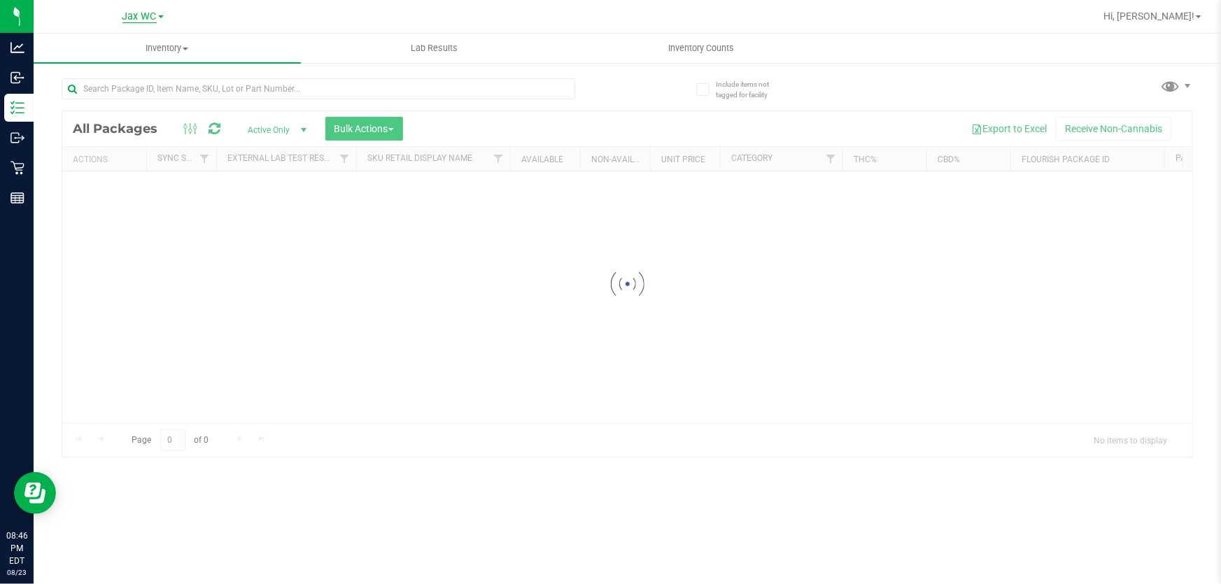
click at [142, 19] on span "Jax WC" at bounding box center [139, 16] width 34 height 13
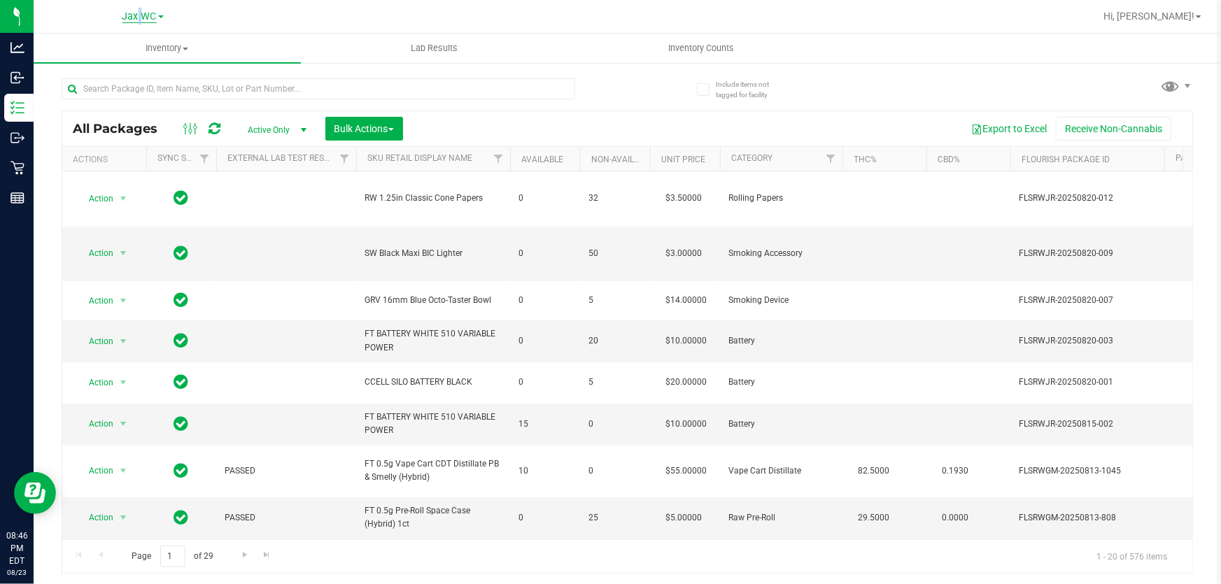
click at [134, 16] on span "Jax WC" at bounding box center [139, 16] width 34 height 13
click at [143, 46] on link "Jax Atlantic WC" at bounding box center [143, 49] width 204 height 19
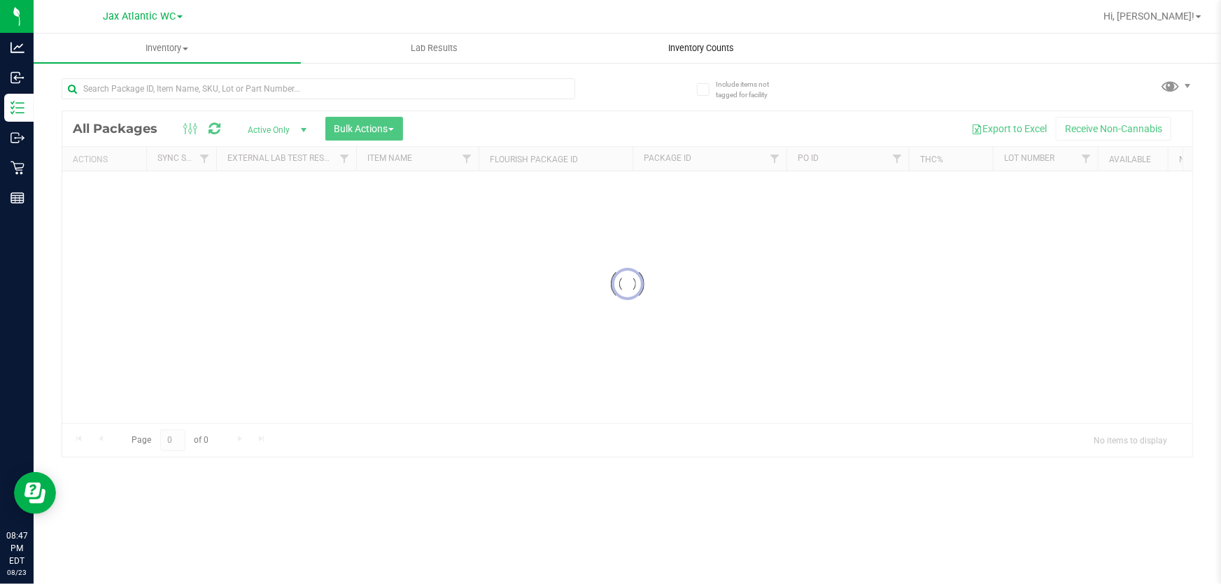
drag, startPoint x: 695, startPoint y: 48, endPoint x: 656, endPoint y: 59, distance: 40.6
click at [695, 48] on span "Inventory Counts" at bounding box center [702, 48] width 104 height 13
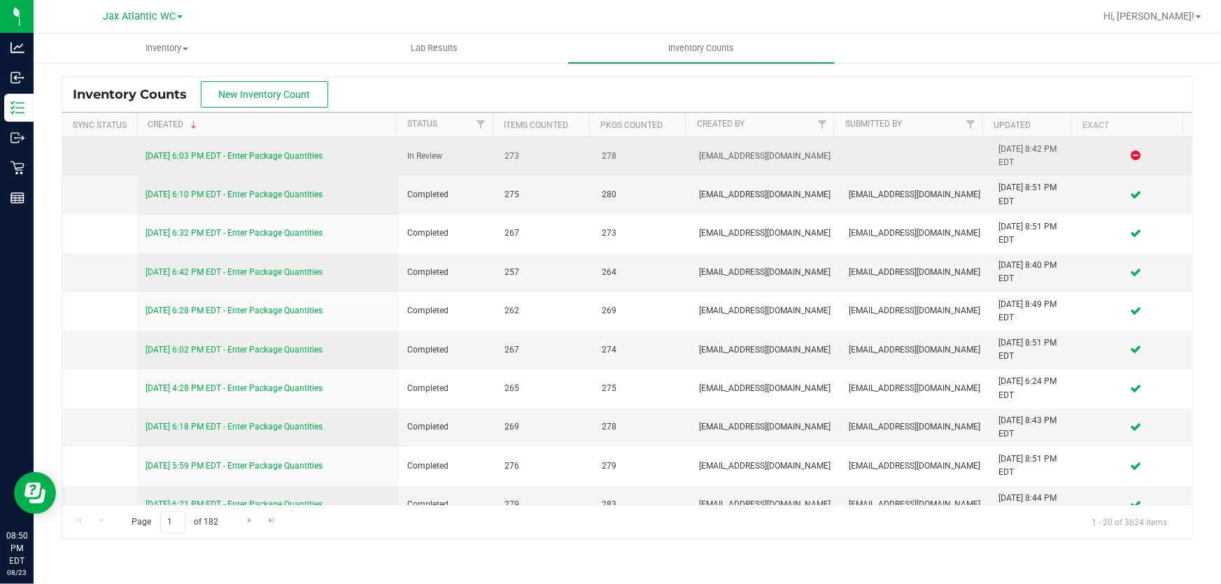
click at [226, 157] on link "[DATE] 6:03 PM EDT - Enter Package Quantities" at bounding box center [234, 156] width 177 height 10
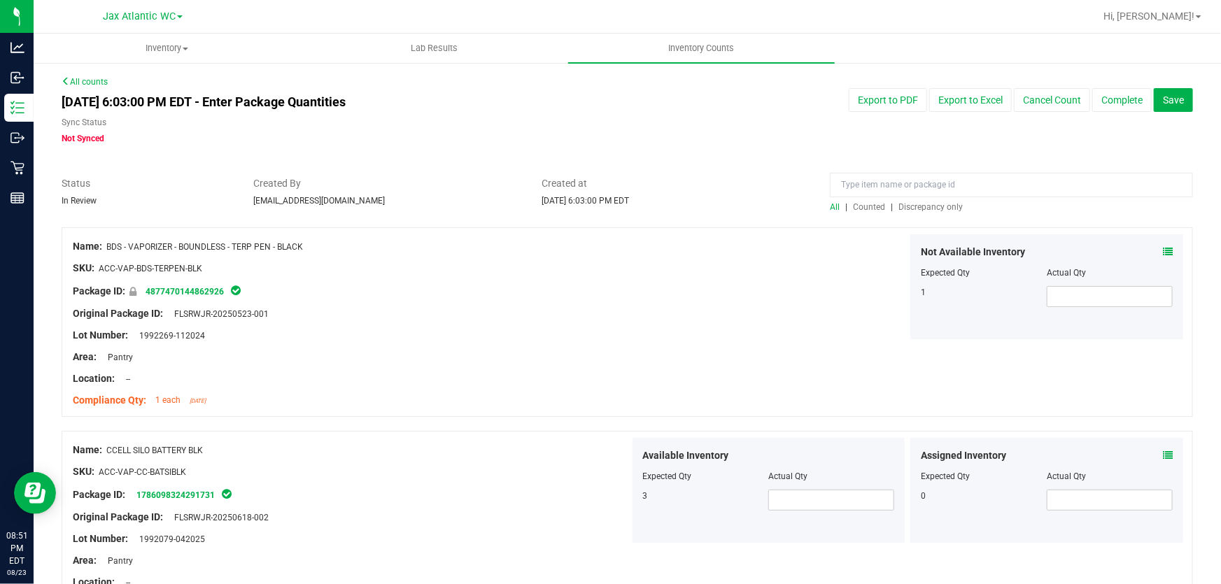
click at [909, 210] on span "Discrepancy only" at bounding box center [931, 207] width 64 height 10
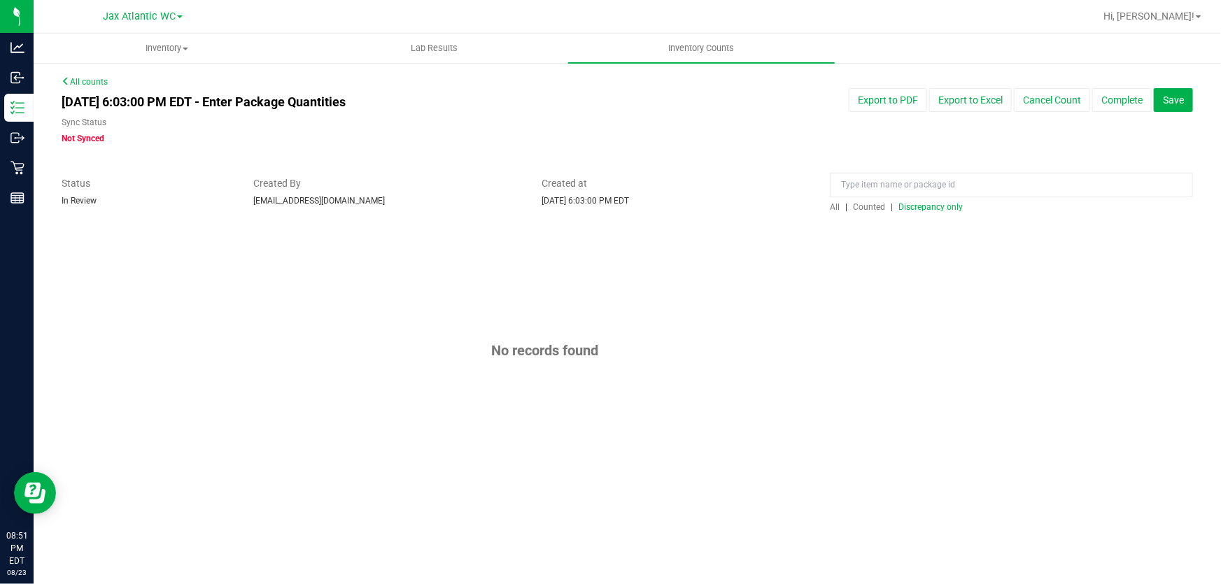
click at [909, 210] on span "Discrepancy only" at bounding box center [931, 207] width 64 height 10
click at [1115, 99] on button "Complete" at bounding box center [1121, 100] width 59 height 24
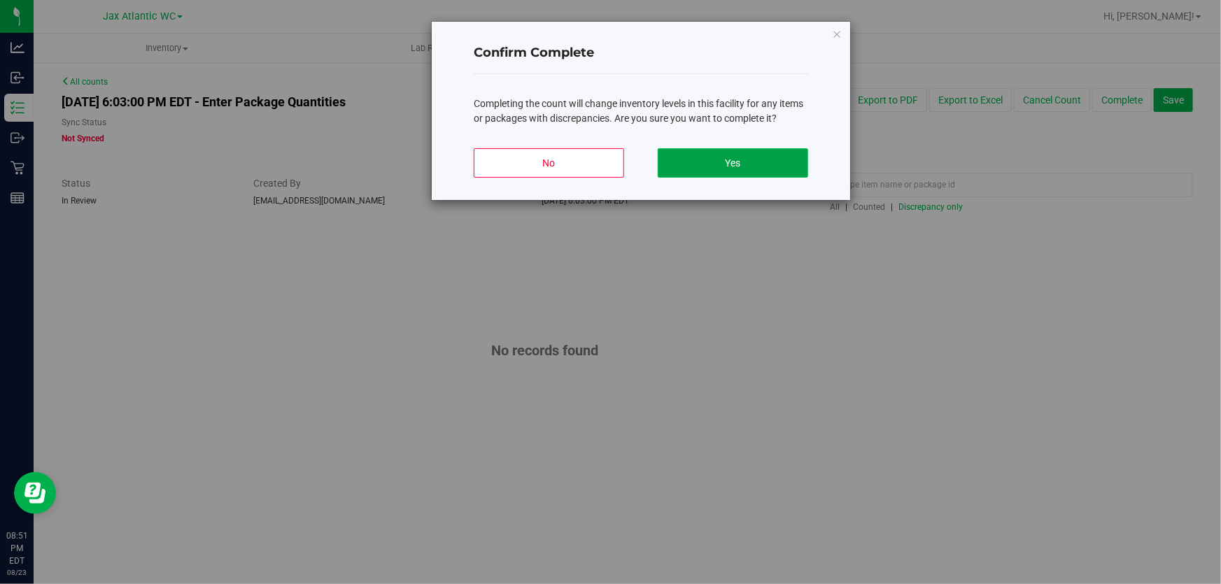
click at [756, 155] on button "Yes" at bounding box center [733, 162] width 150 height 29
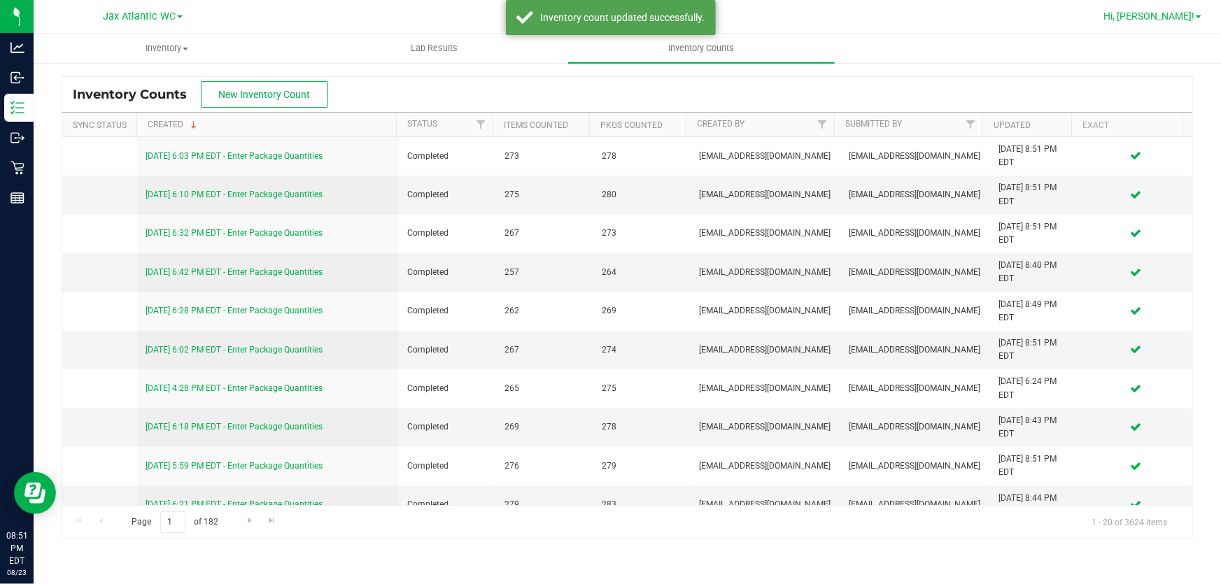
click at [1170, 18] on span "Hi, [PERSON_NAME]!" at bounding box center [1149, 15] width 91 height 11
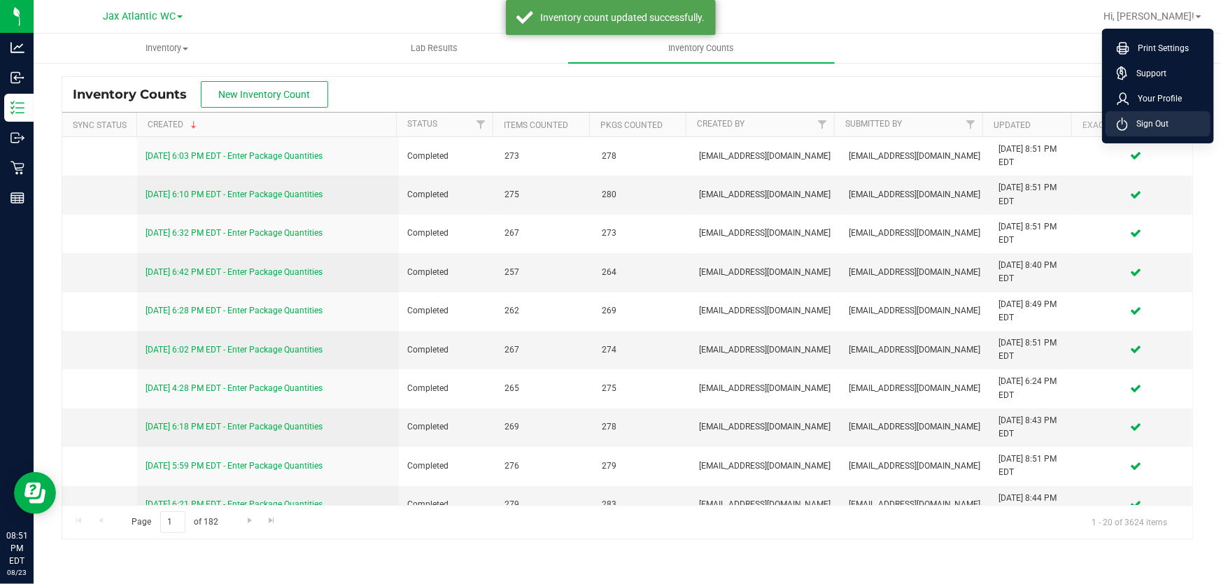
click at [1159, 127] on span "Sign Out" at bounding box center [1148, 124] width 41 height 14
